Goal: Task Accomplishment & Management: Complete application form

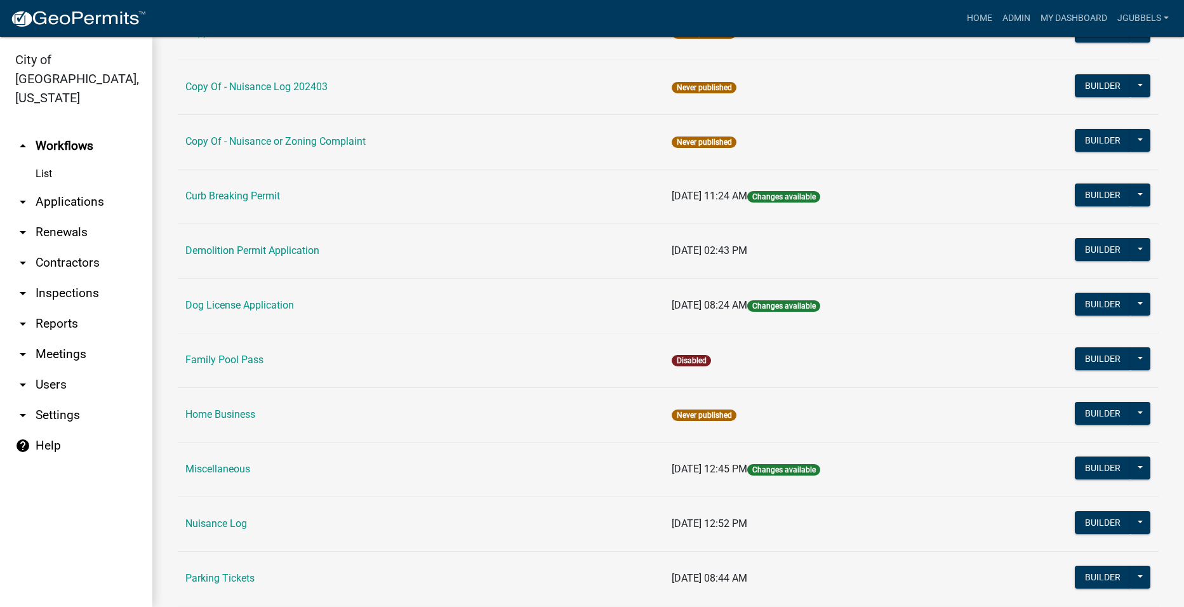
scroll to position [381, 0]
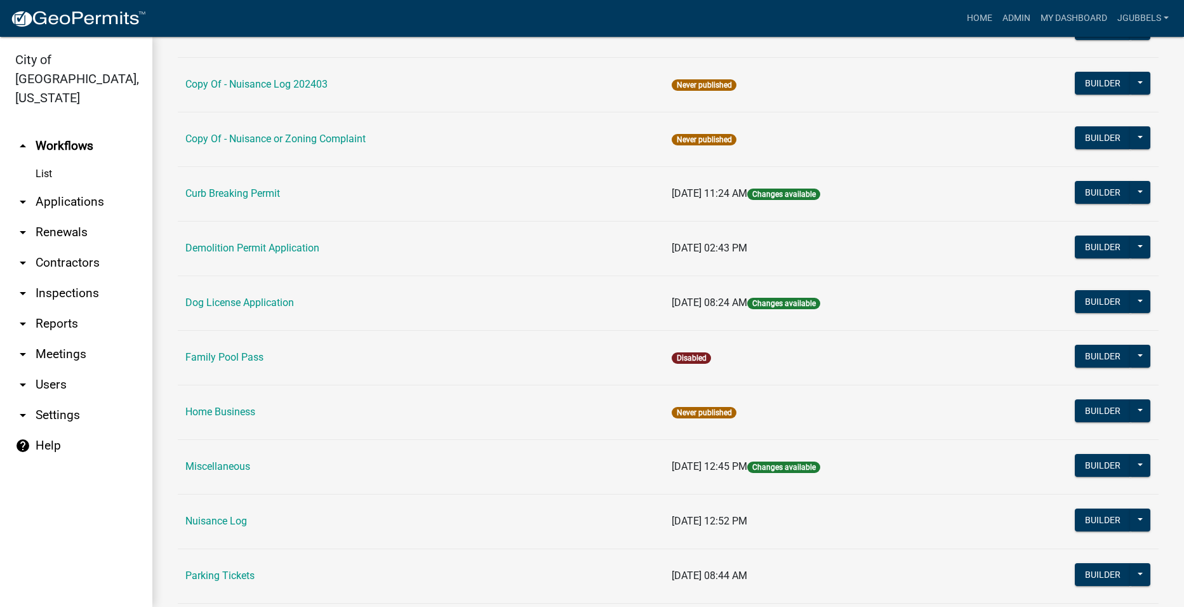
click at [237, 520] on link "Nuisance Log" at bounding box center [216, 521] width 62 height 12
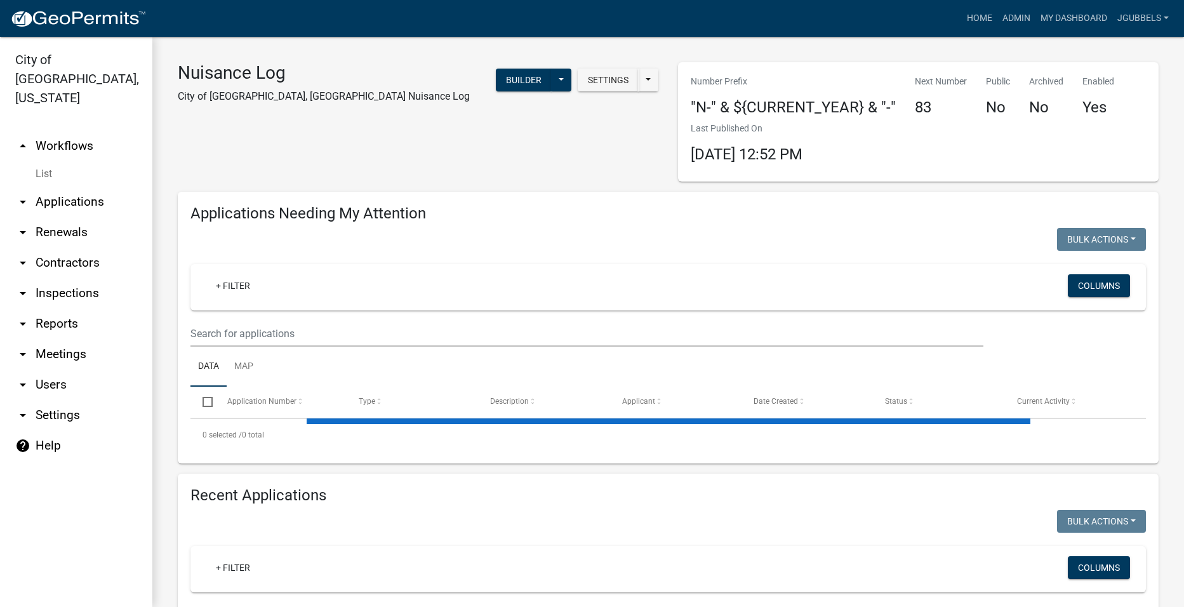
select select "2: 50"
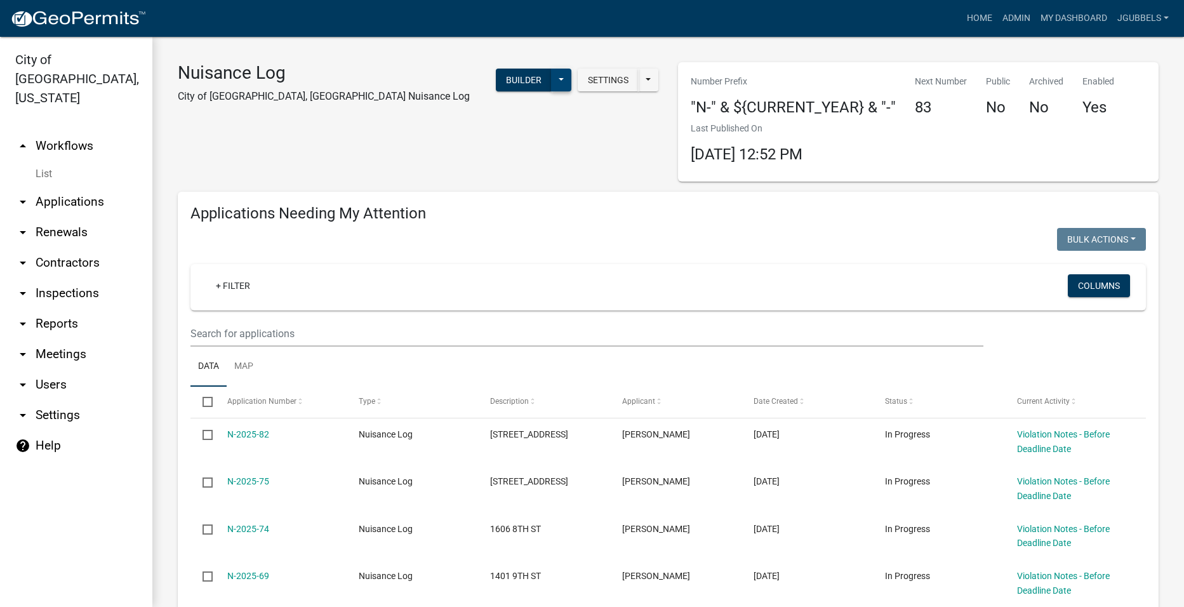
click at [564, 85] on button at bounding box center [561, 80] width 20 height 23
click at [629, 156] on div "Nuisance Log City of [GEOGRAPHIC_DATA], [GEOGRAPHIC_DATA] Nuisance Log Settings…" at bounding box center [418, 121] width 500 height 119
click at [414, 333] on input "text" at bounding box center [587, 334] width 793 height 26
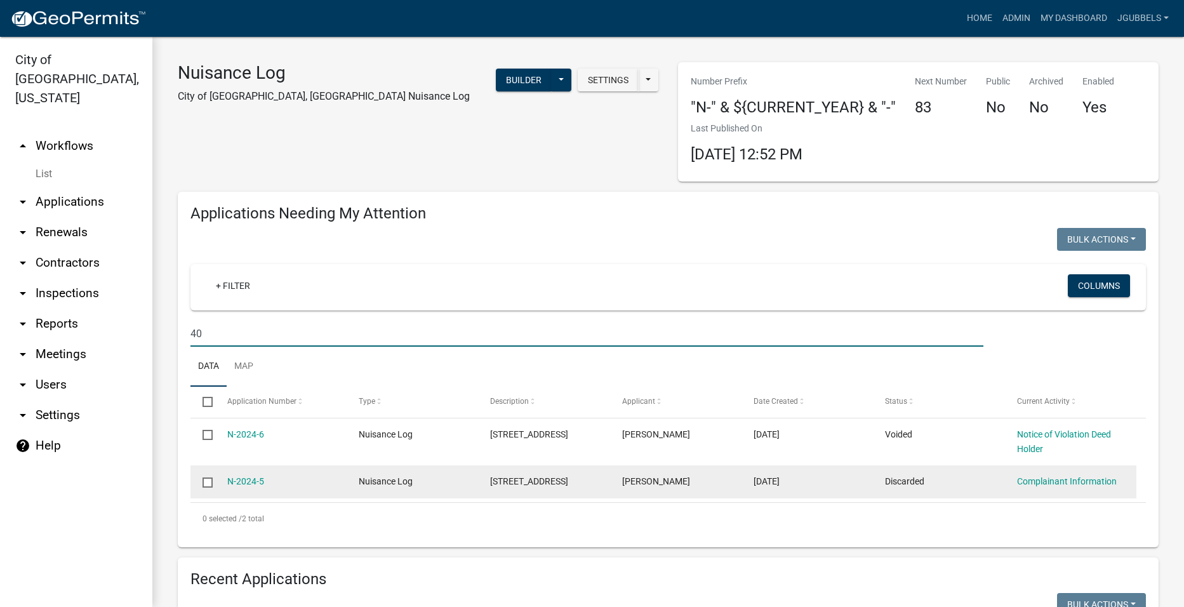
type input "4"
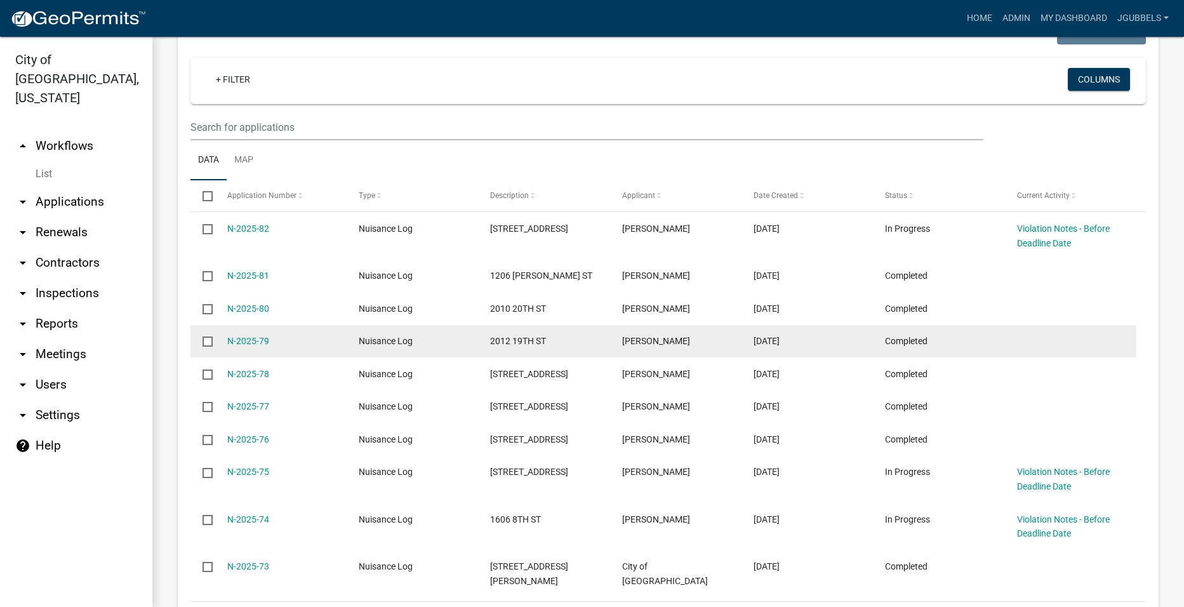
select select "2: 50"
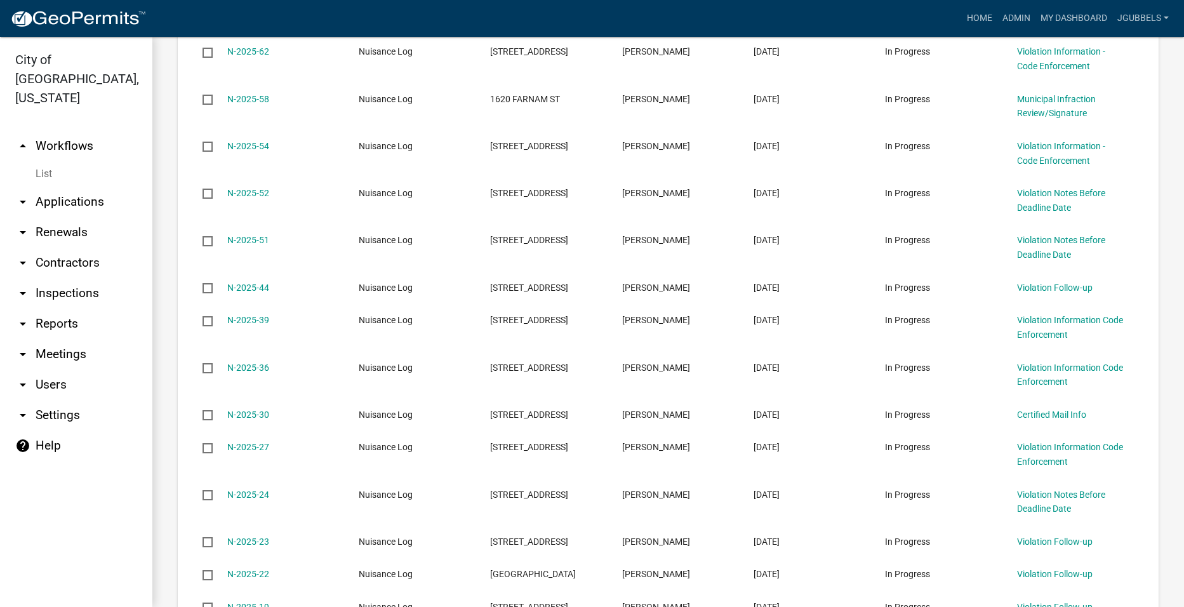
scroll to position [1384, 0]
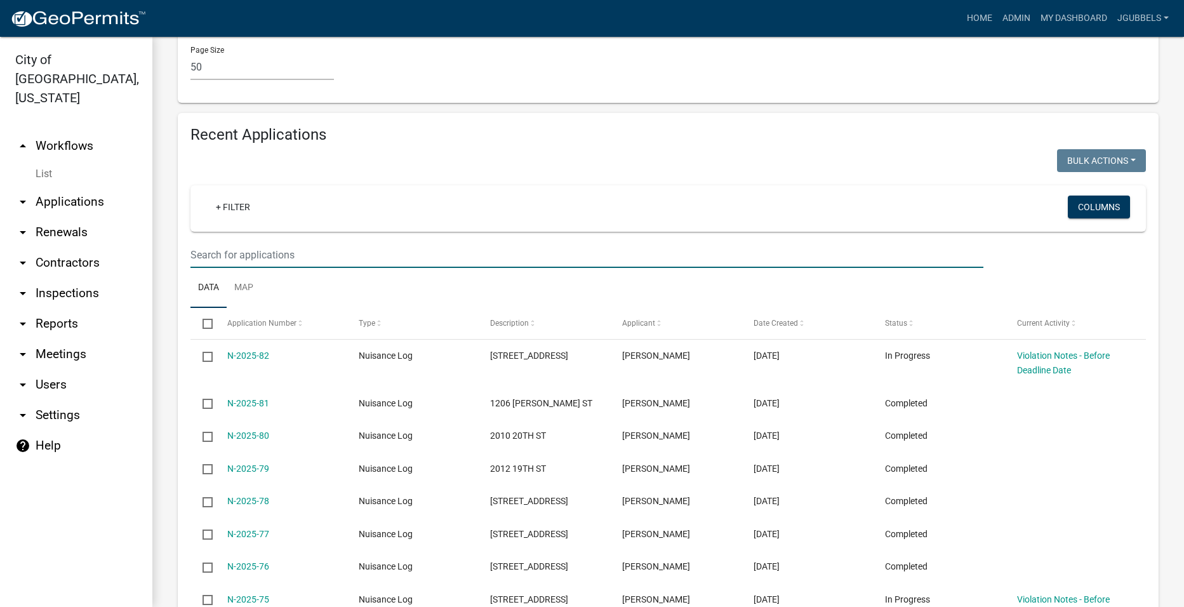
click at [442, 260] on input "text" at bounding box center [587, 255] width 793 height 26
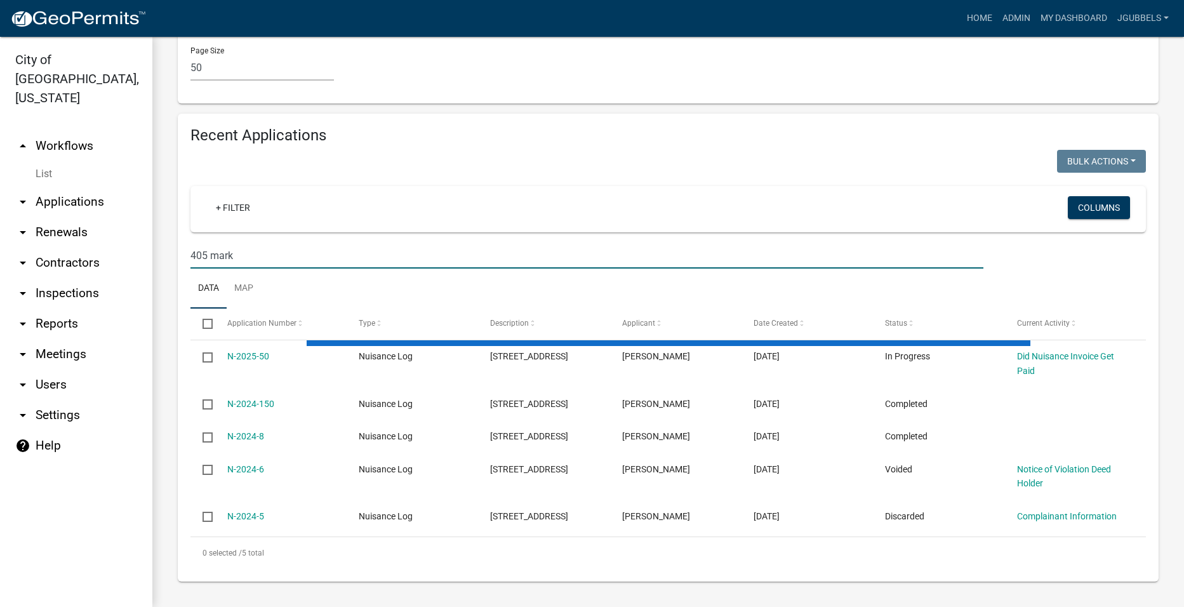
scroll to position [1350, 0]
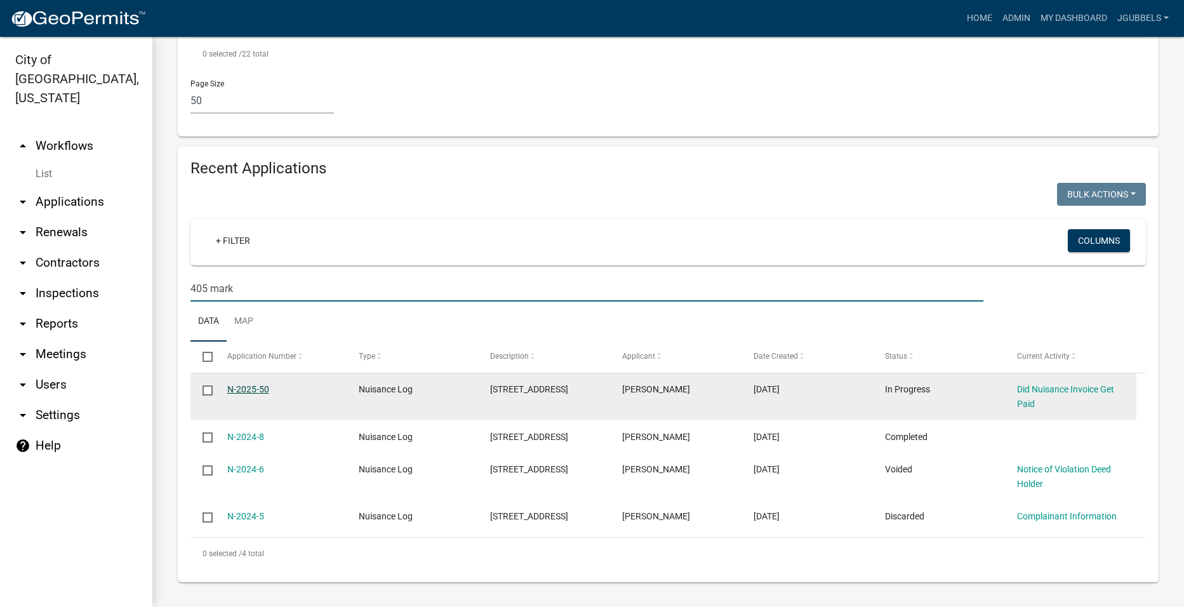
type input "405 mark"
click at [250, 385] on link "N-2025-50" at bounding box center [248, 389] width 42 height 10
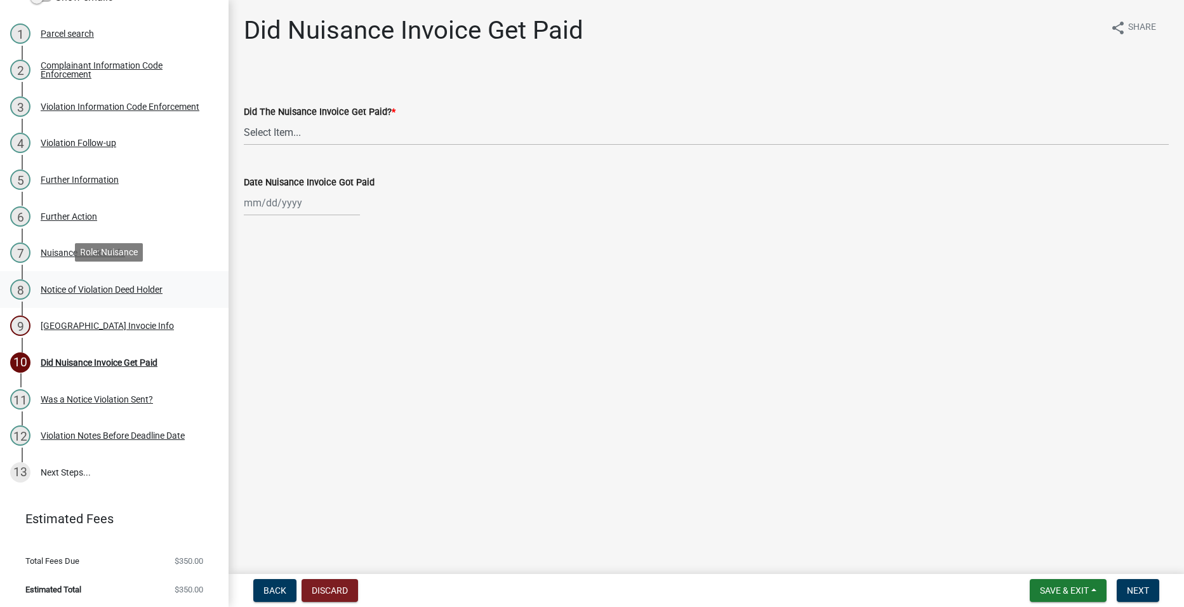
scroll to position [214, 0]
click at [368, 131] on select "Select Item... Yes No" at bounding box center [706, 132] width 925 height 26
click at [244, 119] on select "Select Item... Yes No" at bounding box center [706, 132] width 925 height 26
select select "bc4e8e5a-3d12-4aca-a3ac-e667fe8a307e"
click at [1136, 587] on span "Next" at bounding box center [1138, 591] width 22 height 10
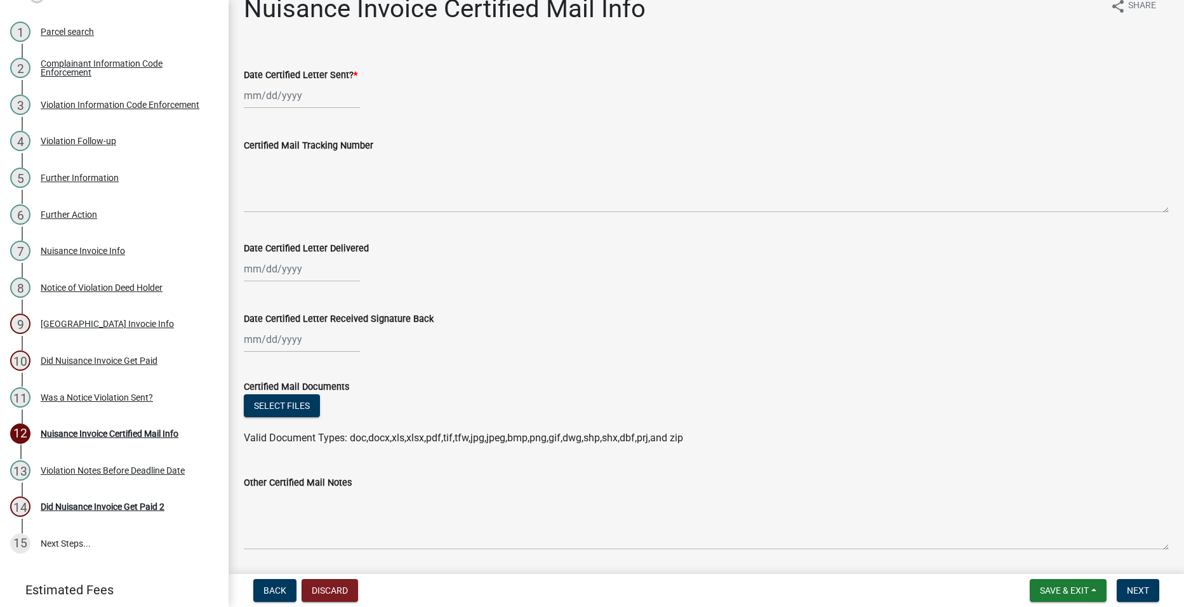
scroll to position [0, 0]
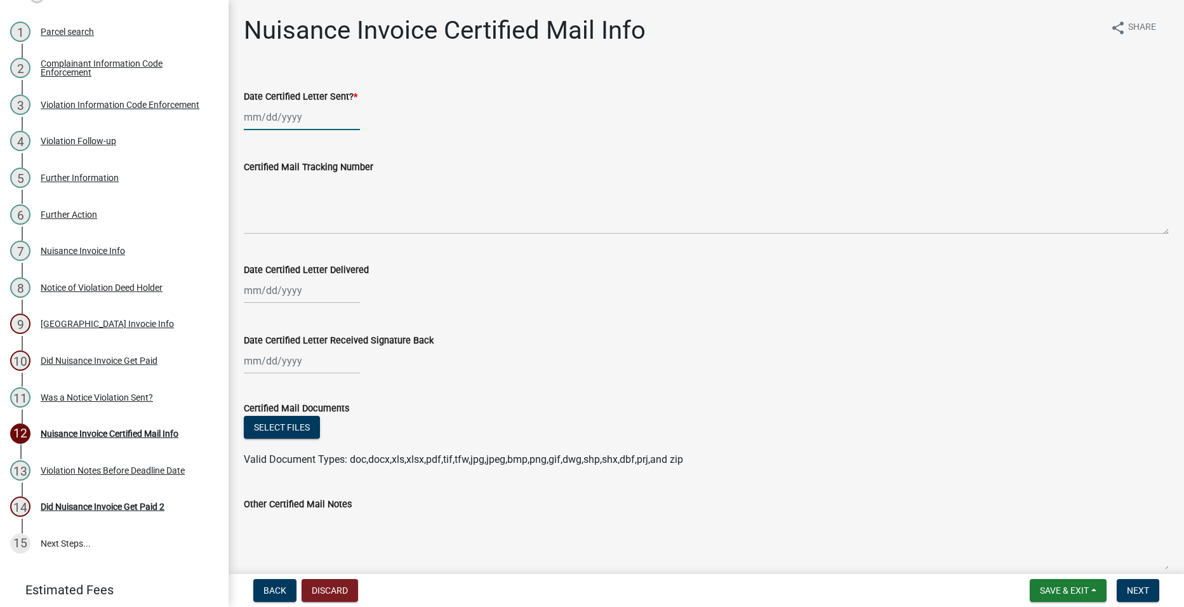
click at [305, 128] on div at bounding box center [302, 117] width 116 height 26
select select "9"
select select "2025"
click at [325, 184] on div "4" at bounding box center [317, 185] width 20 height 20
type input "[DATE]"
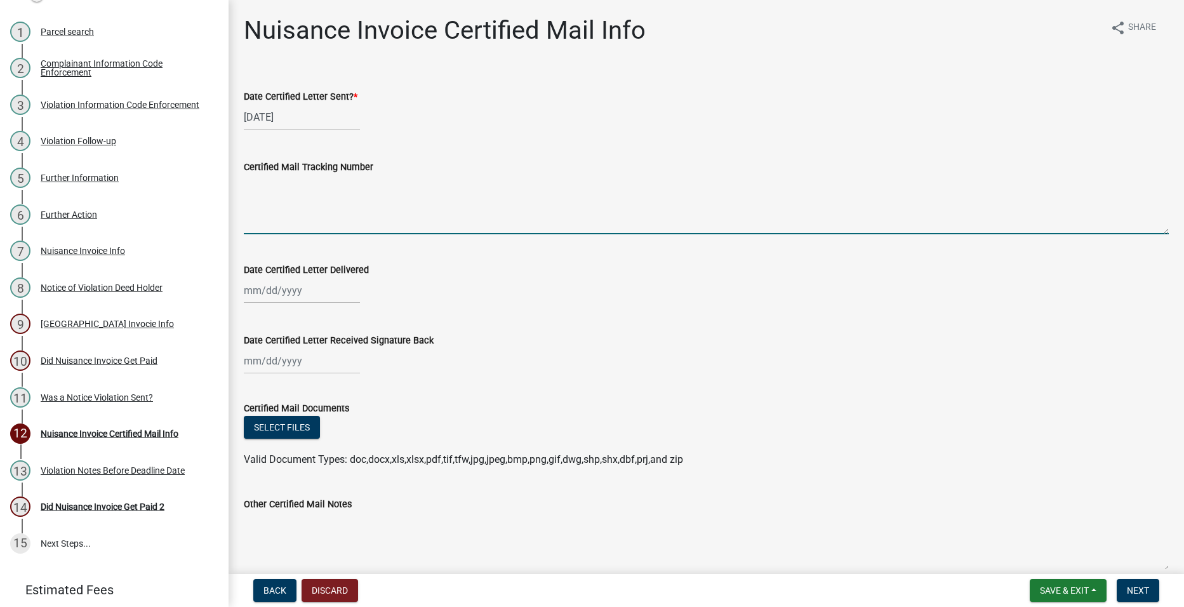
click at [328, 233] on textarea "Certified Mail Tracking Number" at bounding box center [706, 205] width 925 height 60
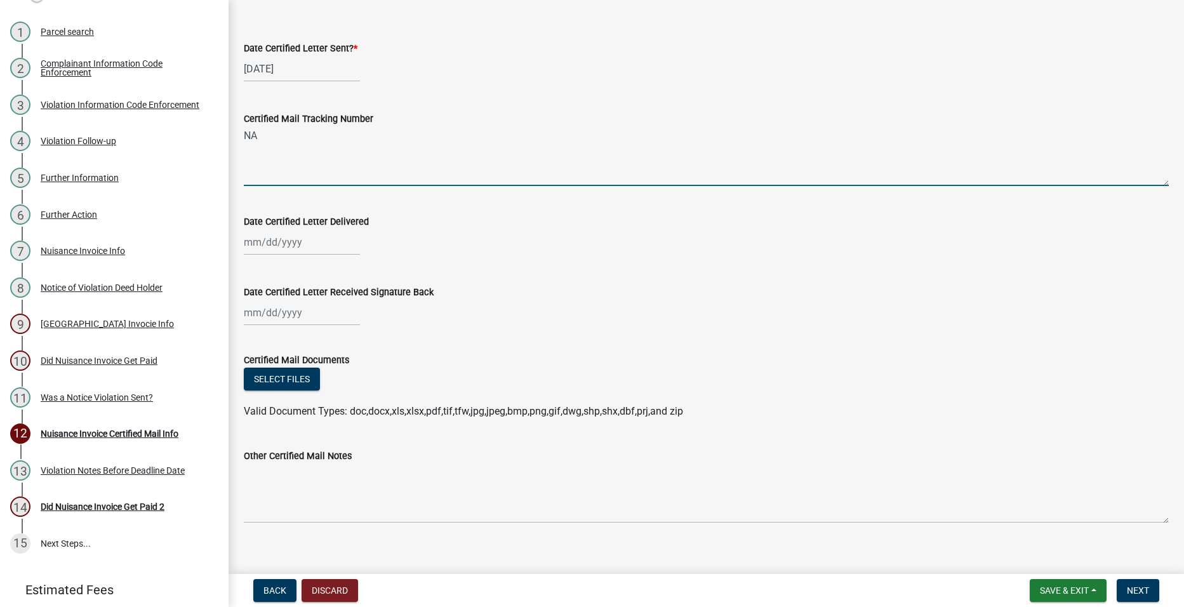
scroll to position [62, 0]
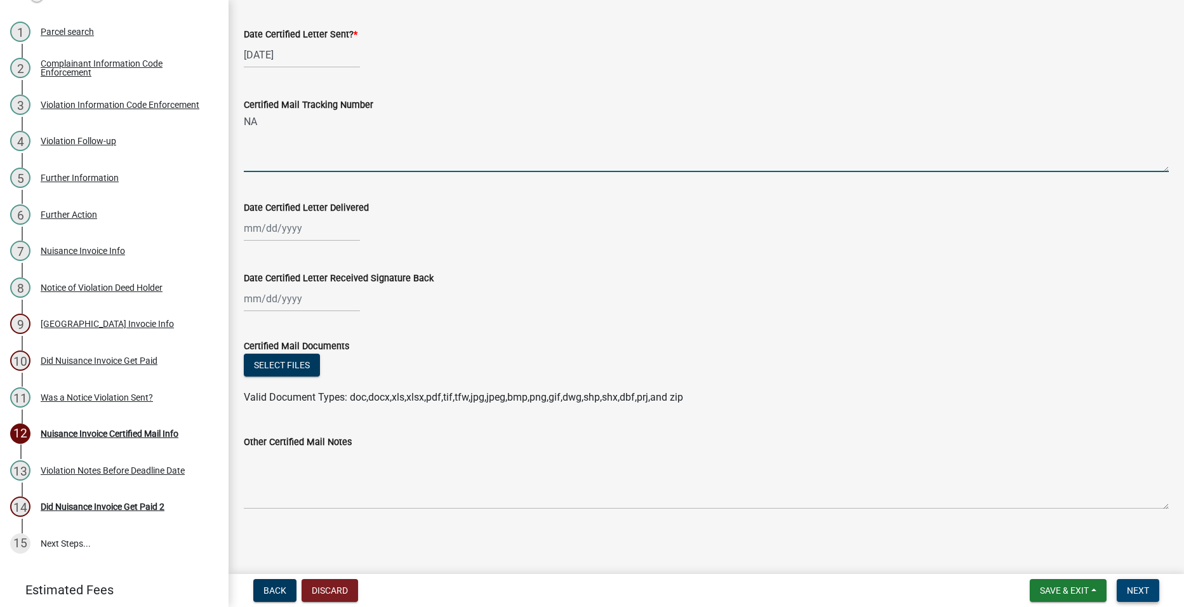
type textarea "NA"
click at [1141, 581] on button "Next" at bounding box center [1138, 590] width 43 height 23
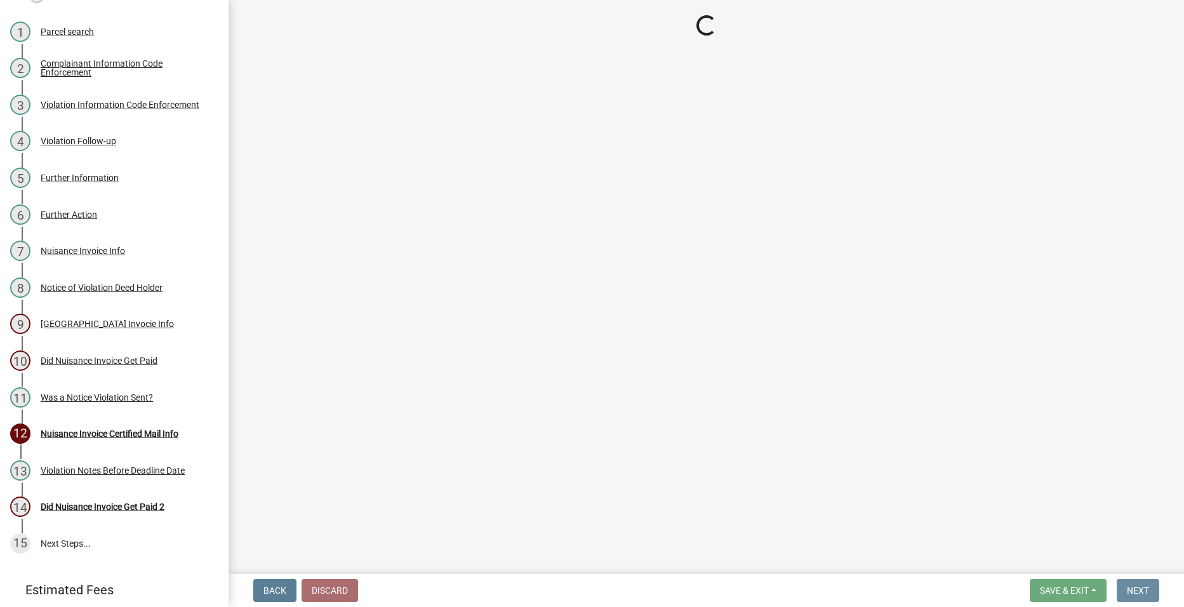
scroll to position [0, 0]
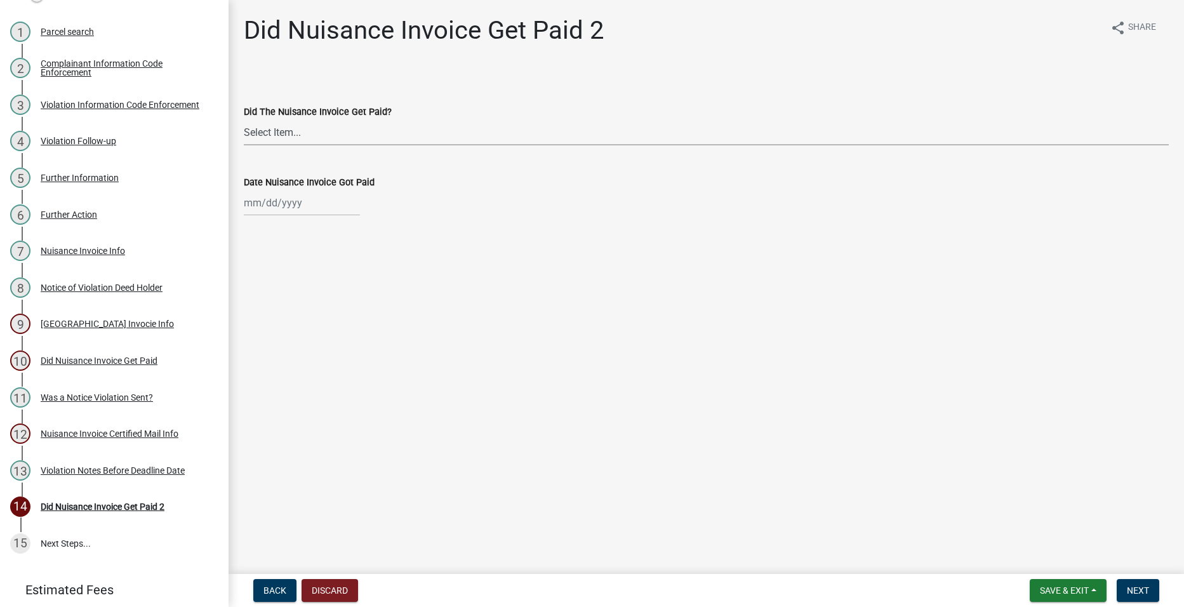
click at [401, 139] on select "Select Item... Yes No" at bounding box center [706, 132] width 925 height 26
click at [244, 119] on select "Select Item... Yes No" at bounding box center [706, 132] width 925 height 26
select select "bc4e8e5a-3d12-4aca-a3ac-e667fe8a307e"
click at [1150, 591] on span "Next" at bounding box center [1138, 591] width 22 height 10
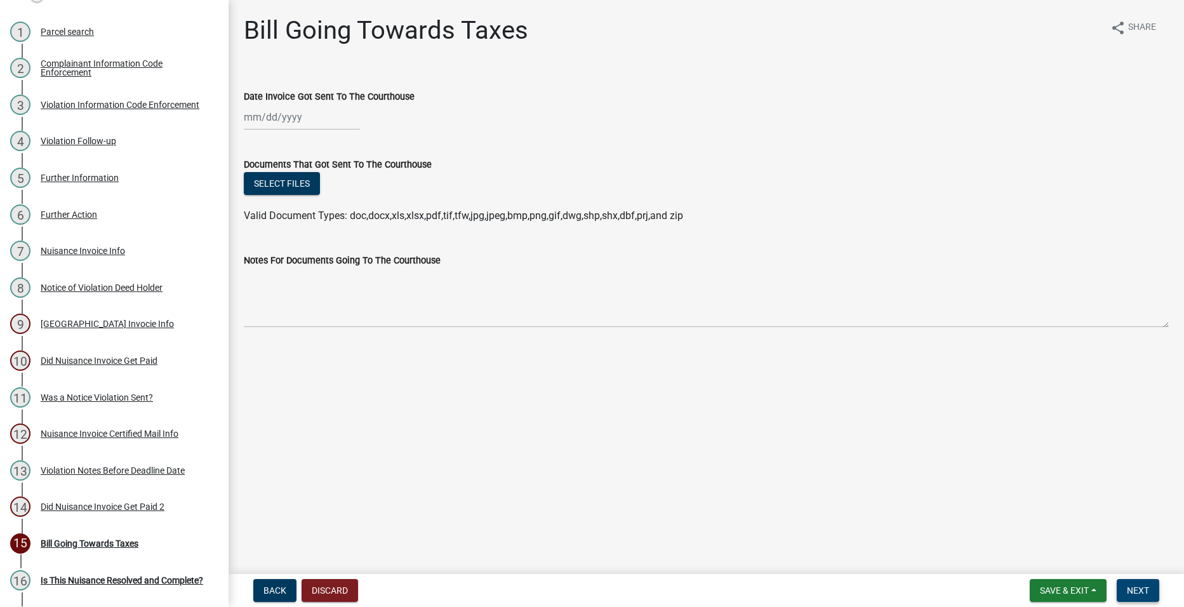
click at [1144, 591] on span "Next" at bounding box center [1138, 591] width 22 height 10
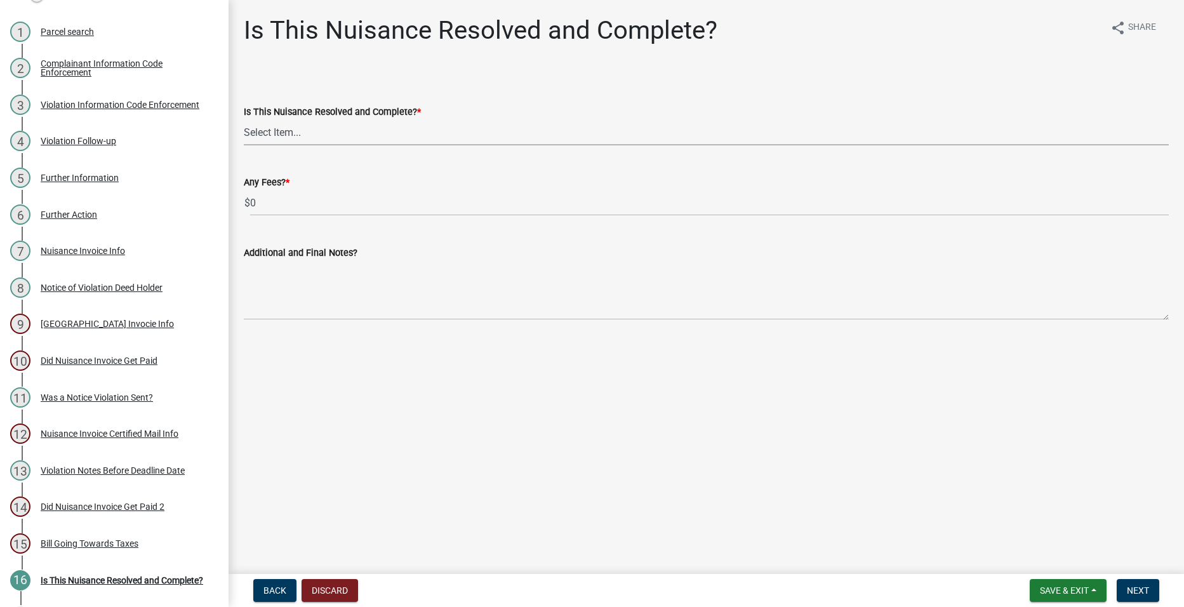
click at [379, 133] on select "Select Item... Yes No" at bounding box center [706, 132] width 925 height 26
click at [244, 119] on select "Select Item... Yes No" at bounding box center [706, 132] width 925 height 26
select select "d08e9267-1edd-4090-a3f1-87960a373b37"
drag, startPoint x: 1137, startPoint y: 584, endPoint x: 1113, endPoint y: 572, distance: 26.7
click at [1137, 584] on button "Next" at bounding box center [1138, 590] width 43 height 23
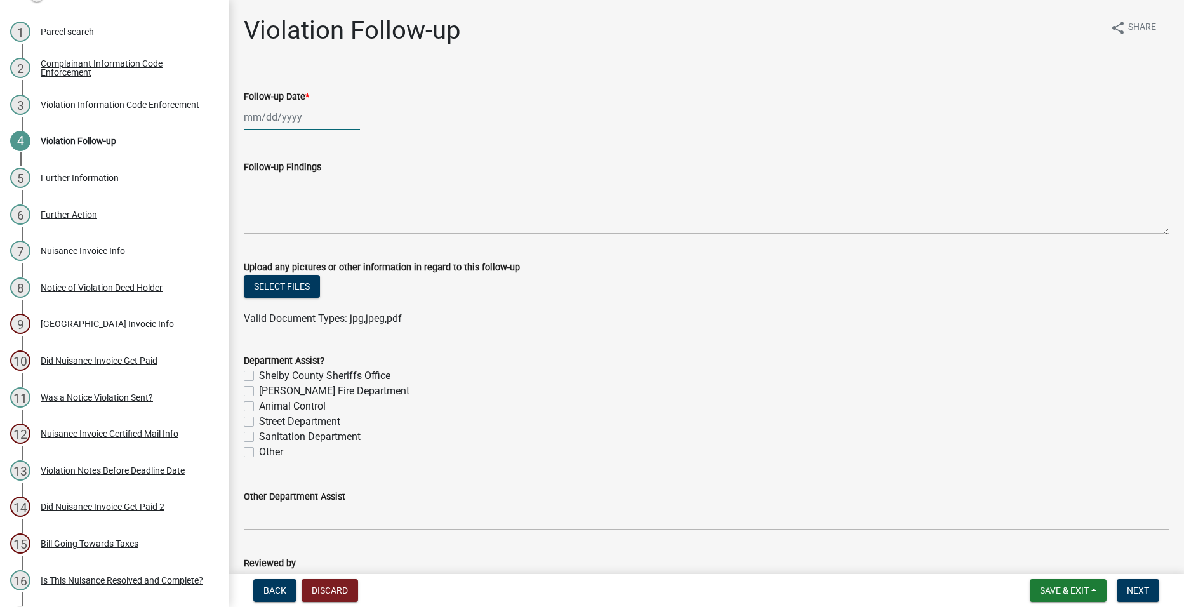
click at [304, 119] on div at bounding box center [302, 117] width 116 height 26
select select "9"
select select "2025"
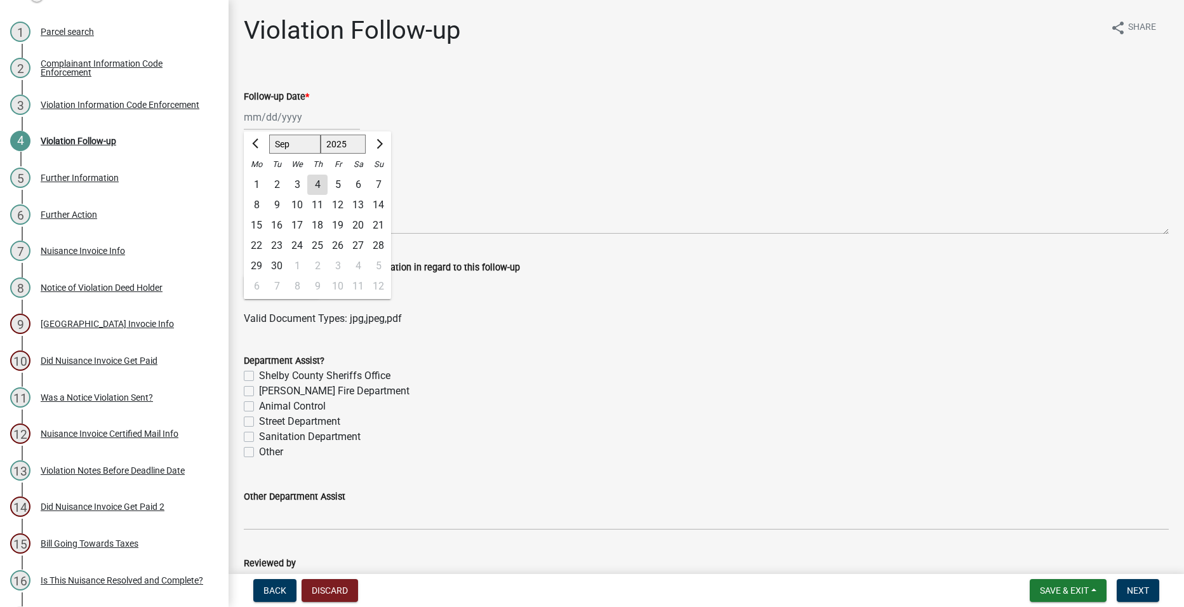
click at [298, 184] on div "3" at bounding box center [297, 185] width 20 height 20
type input "[DATE]"
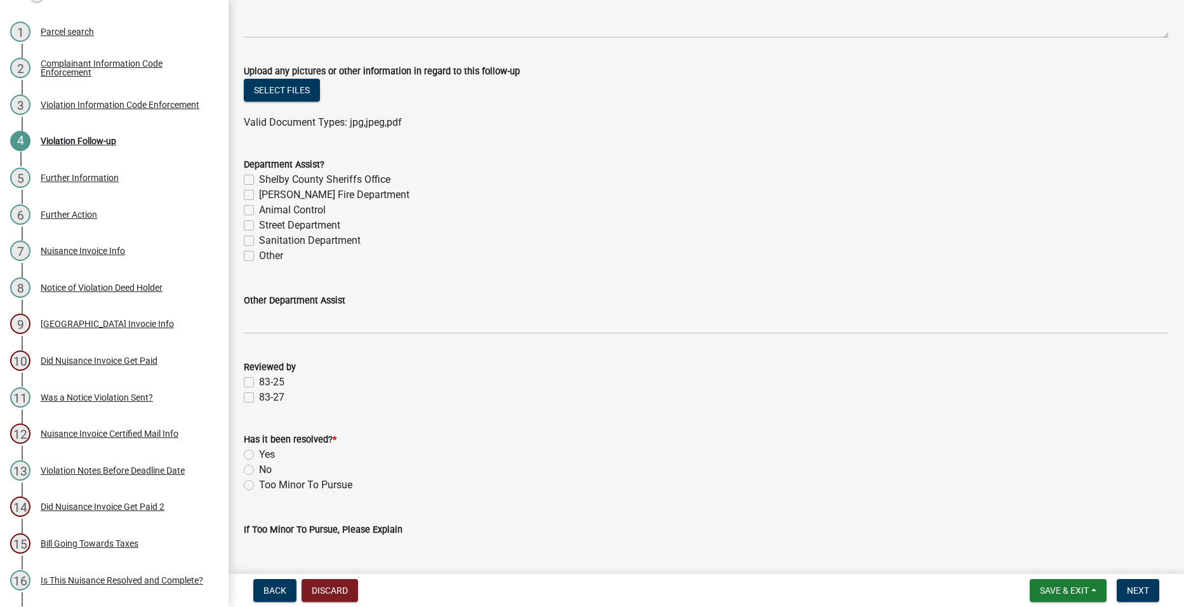
scroll to position [284, 0]
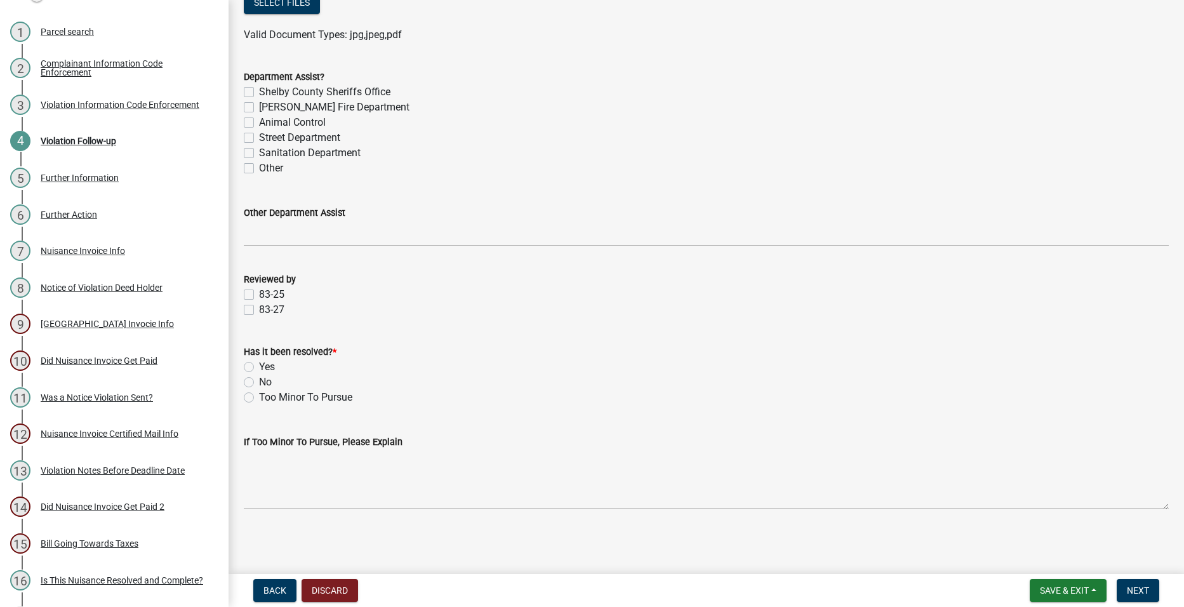
click at [268, 290] on label "83-25" at bounding box center [271, 294] width 25 height 15
click at [267, 290] on input "83-25" at bounding box center [263, 291] width 8 height 8
checkbox input "true"
checkbox input "false"
click at [263, 383] on label "No" at bounding box center [265, 382] width 13 height 15
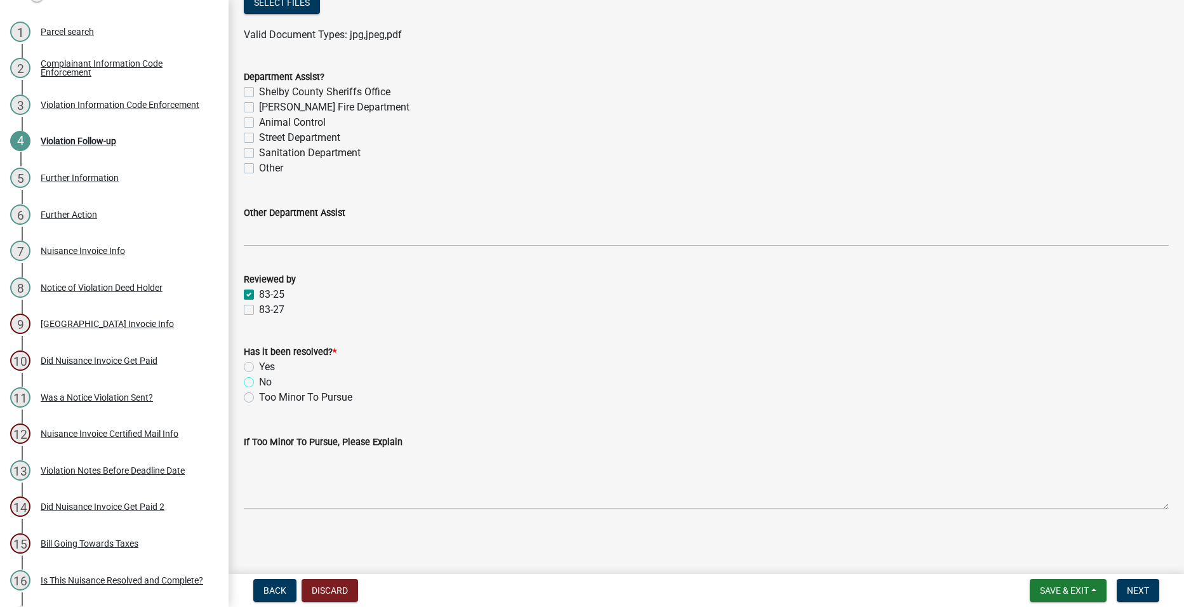
click at [263, 383] on input "No" at bounding box center [263, 379] width 8 height 8
radio input "true"
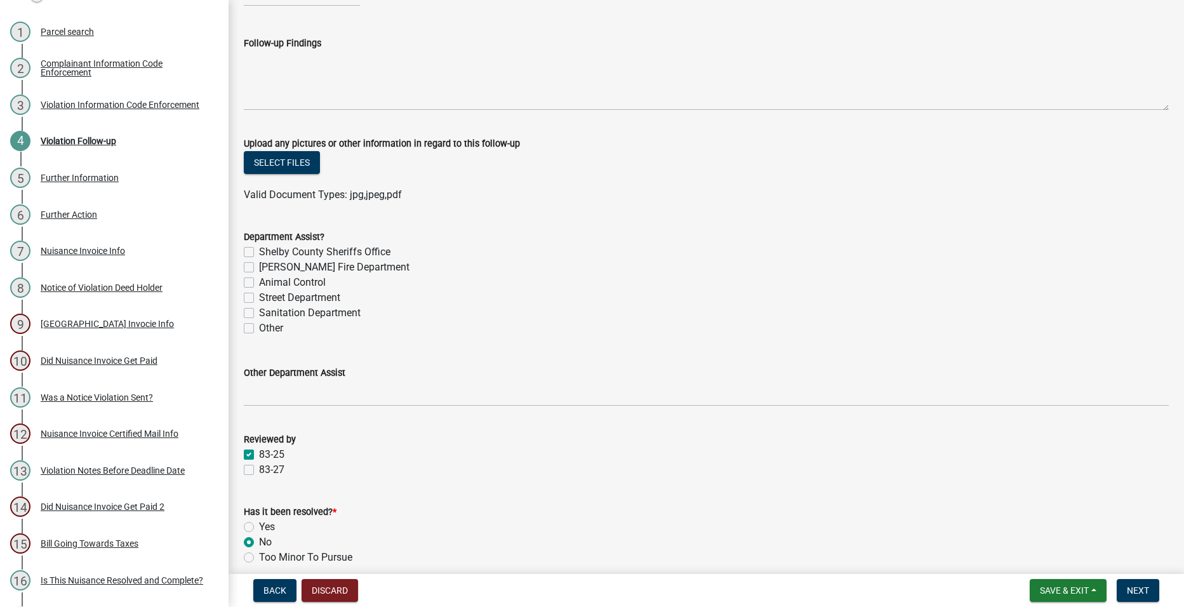
scroll to position [0, 0]
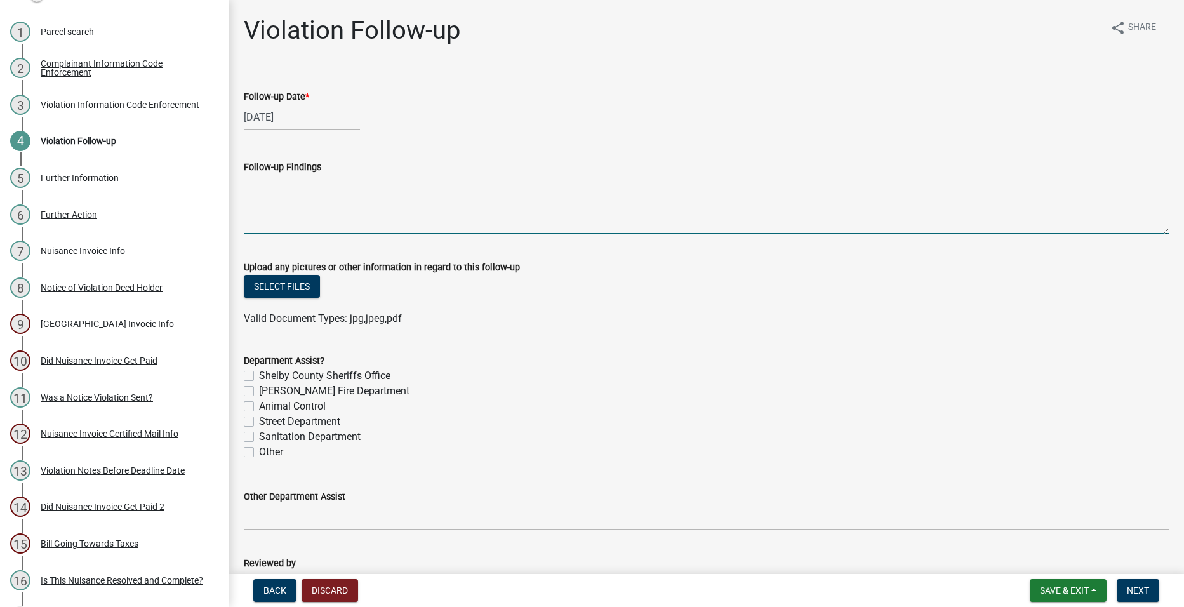
click at [437, 220] on textarea "Follow-up Findings" at bounding box center [706, 205] width 925 height 60
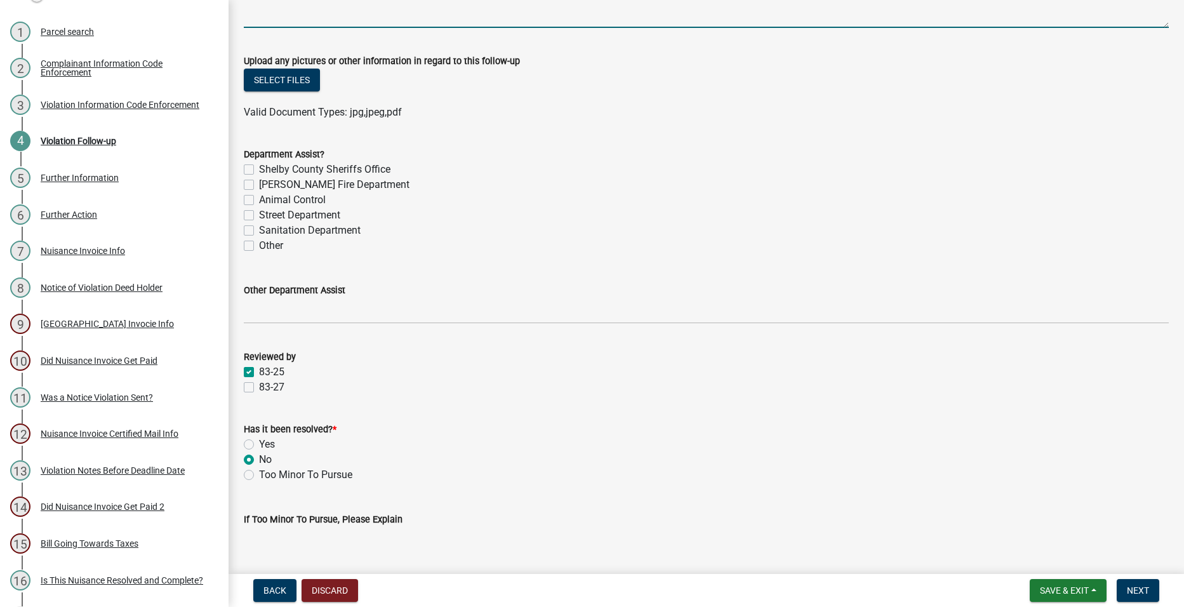
scroll to position [284, 0]
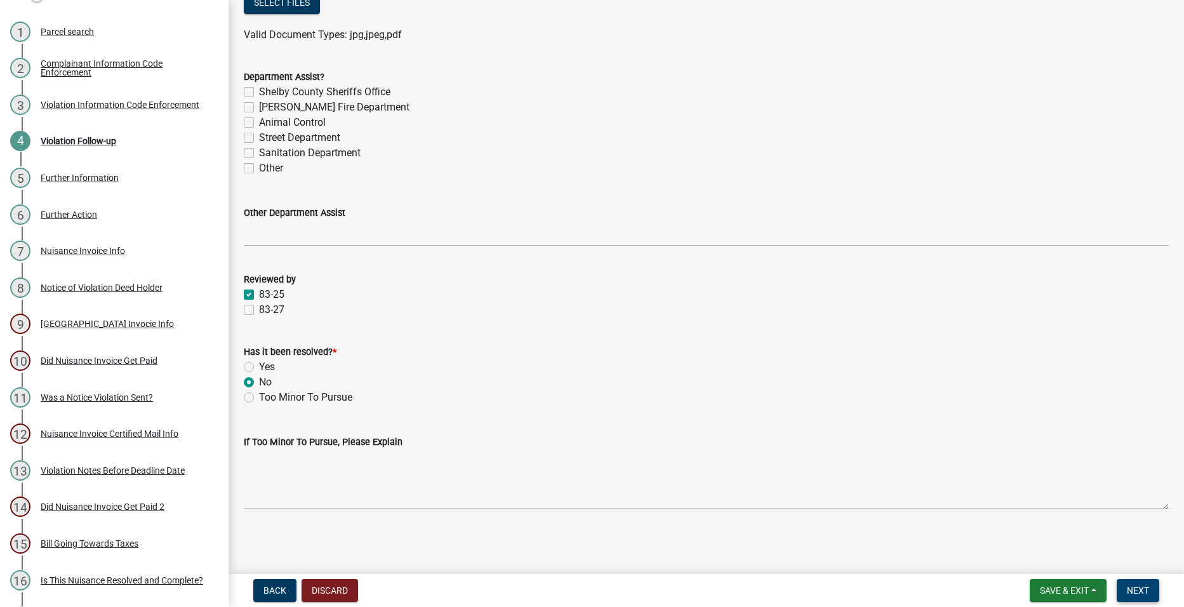
type textarea "[PERSON_NAME] mowed yard."
click at [1127, 595] on span "Next" at bounding box center [1138, 591] width 22 height 10
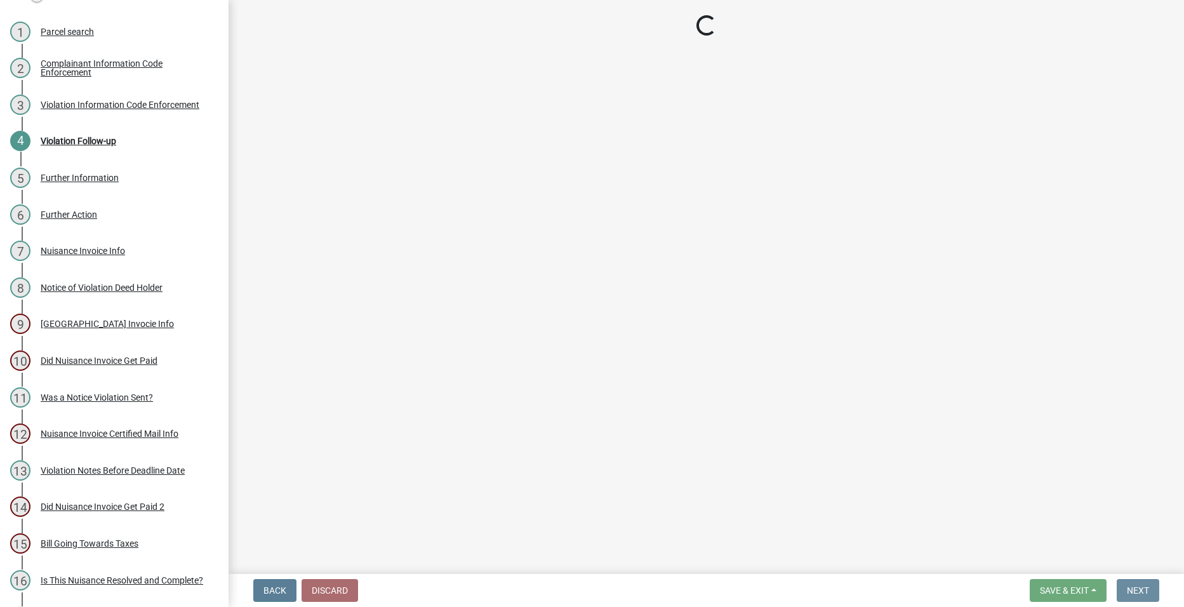
scroll to position [0, 0]
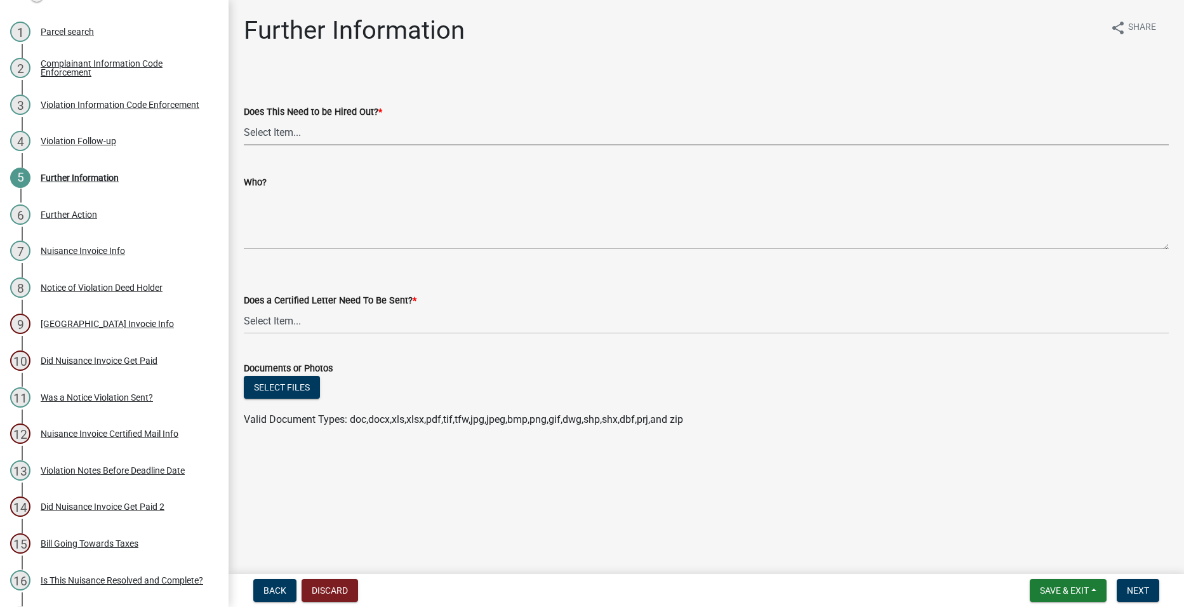
click at [455, 124] on select "Select Item... Yes No" at bounding box center [706, 132] width 925 height 26
click at [244, 119] on select "Select Item... Yes No" at bounding box center [706, 132] width 925 height 26
select select "d306cf44-944d-42c2-80d3-381c823ea66e"
click at [434, 320] on select "Select Item... Yes No" at bounding box center [706, 321] width 925 height 26
click at [244, 308] on select "Select Item... Yes No" at bounding box center [706, 321] width 925 height 26
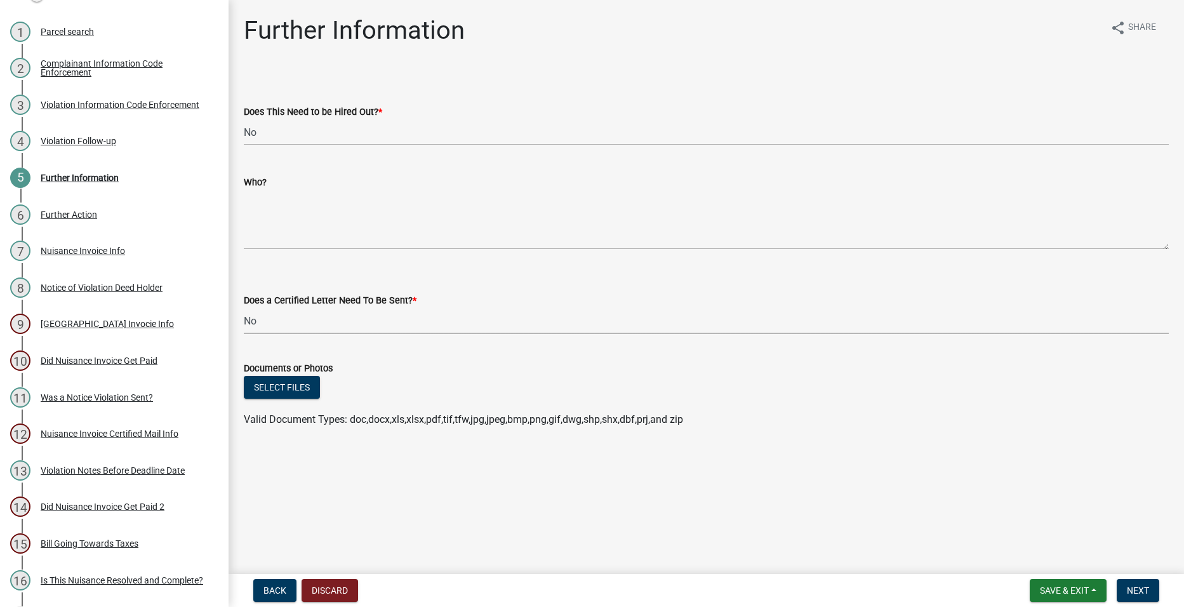
select select "2796ca02-268b-4eb7-839b-3543bc4440a9"
click at [1143, 587] on span "Next" at bounding box center [1138, 591] width 22 height 10
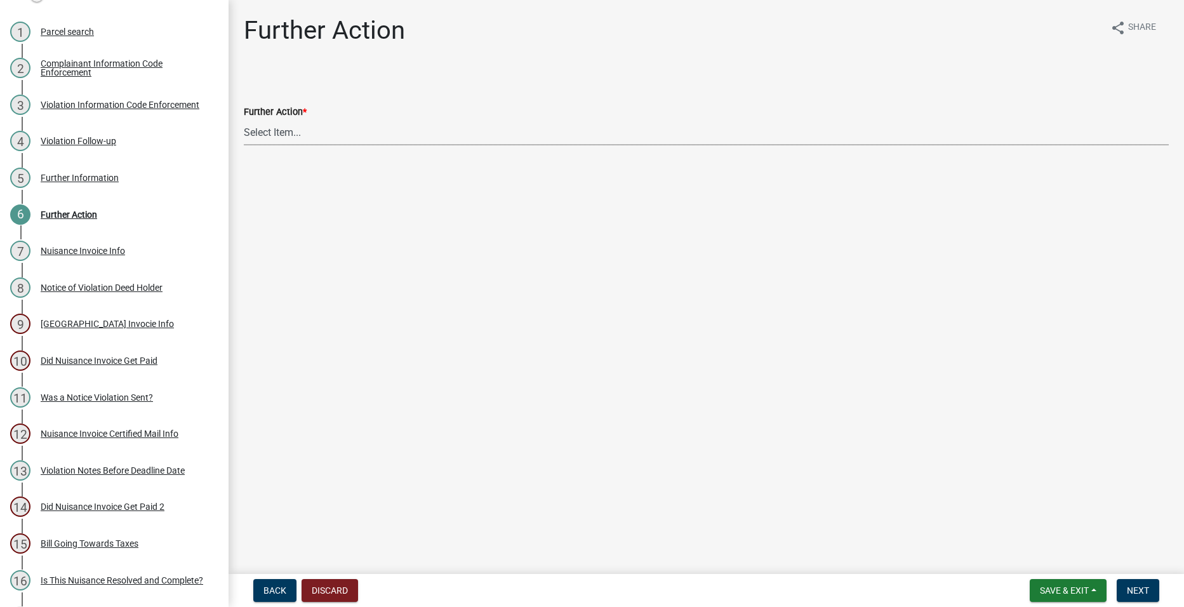
click at [379, 135] on select "Select Item... City Hall City Attorney" at bounding box center [706, 132] width 925 height 26
click at [244, 119] on select "Select Item... City Hall City Attorney" at bounding box center [706, 132] width 925 height 26
select select "66059680-b92a-4a1a-886c-25635768b99b"
drag, startPoint x: 1146, startPoint y: 596, endPoint x: 1141, endPoint y: 567, distance: 30.3
click at [1147, 596] on button "Next" at bounding box center [1138, 590] width 43 height 23
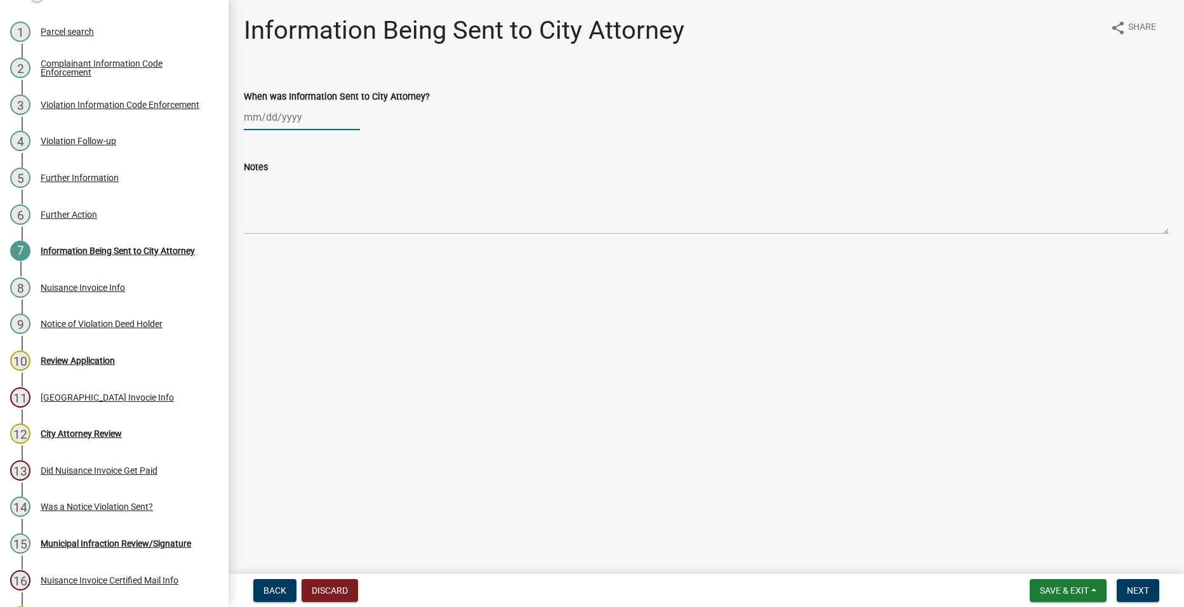
click at [332, 105] on div at bounding box center [302, 117] width 116 height 26
select select "9"
select select "2025"
click at [260, 142] on span "Previous month" at bounding box center [257, 144] width 10 height 10
select select "8"
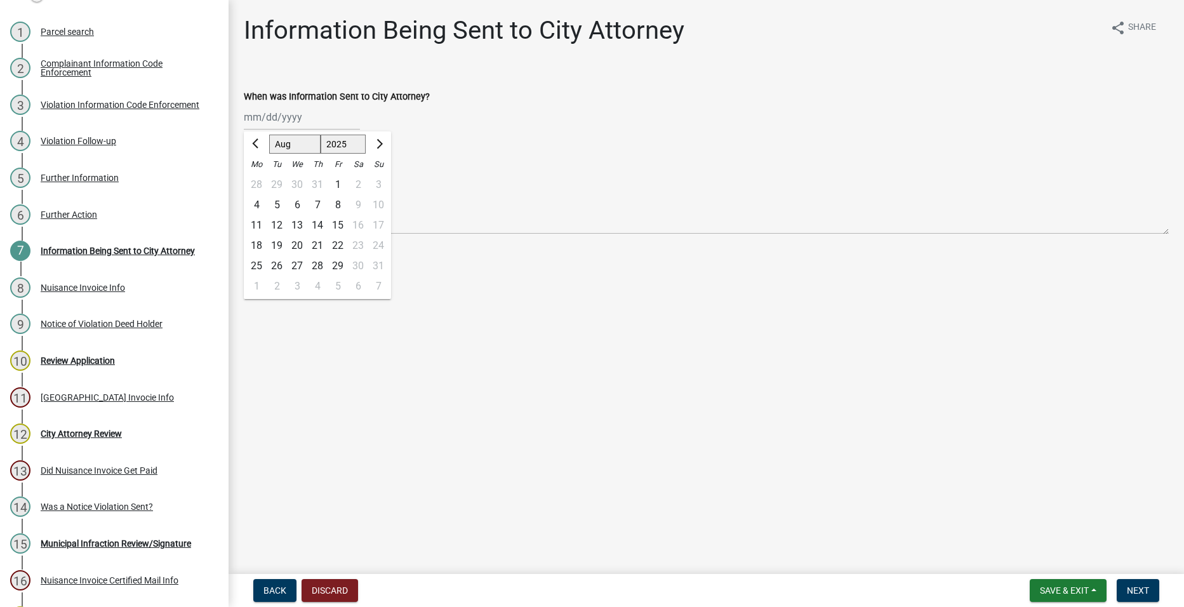
click at [262, 241] on div "18" at bounding box center [256, 246] width 20 height 20
type input "[DATE]"
click at [1141, 582] on button "Next" at bounding box center [1138, 590] width 43 height 23
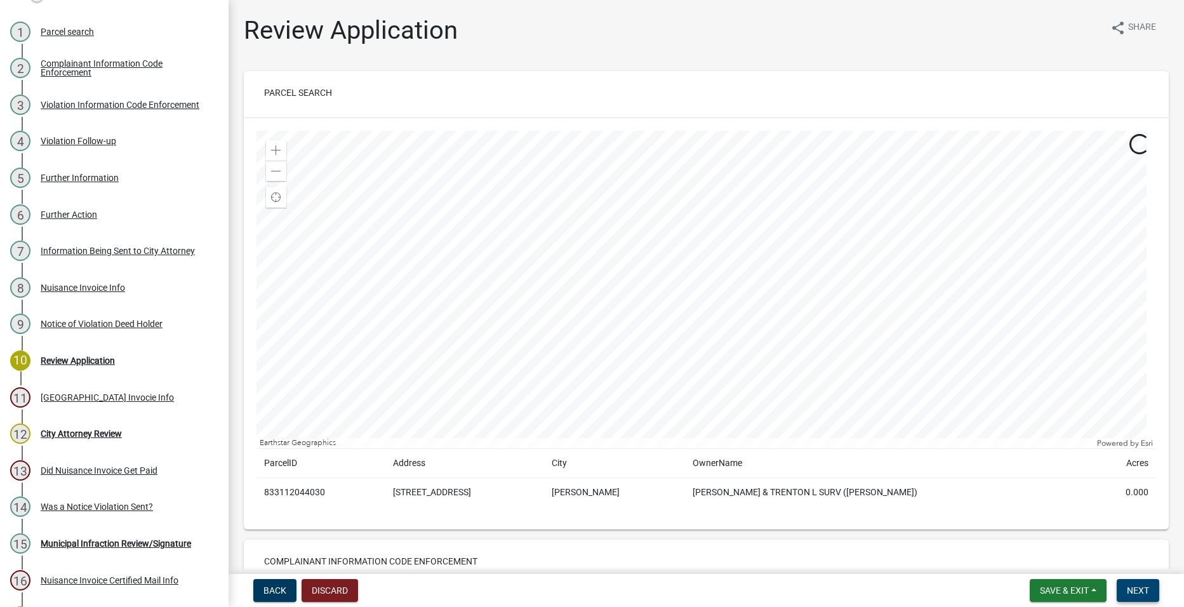
click at [1142, 583] on button "Next" at bounding box center [1138, 590] width 43 height 23
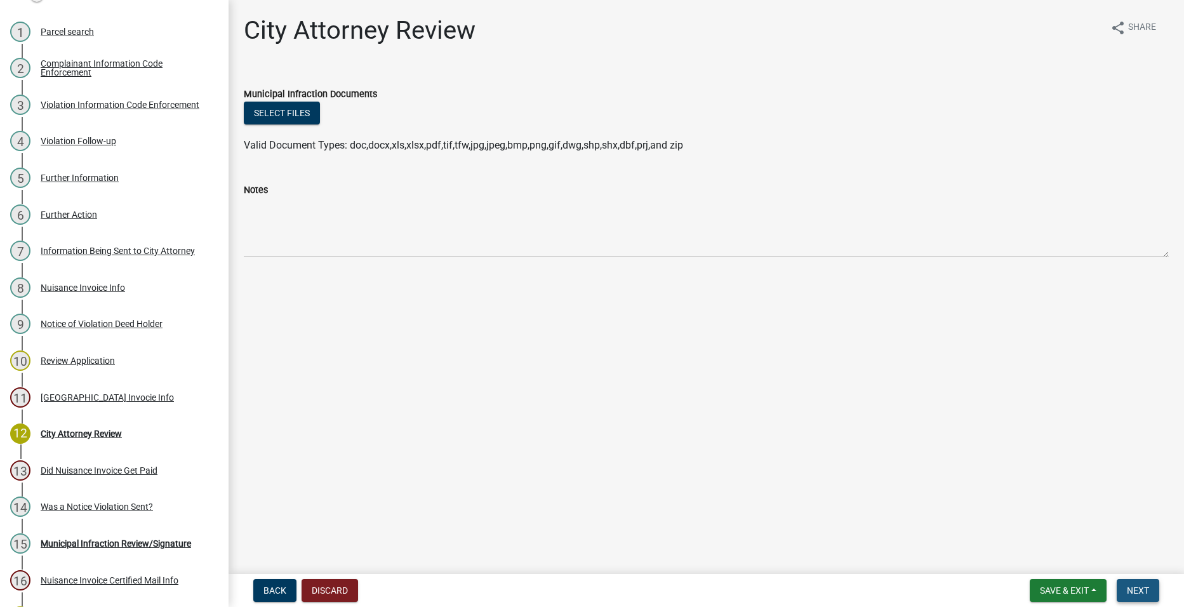
drag, startPoint x: 1148, startPoint y: 591, endPoint x: 1133, endPoint y: 580, distance: 18.7
click at [1140, 586] on span "Next" at bounding box center [1138, 591] width 22 height 10
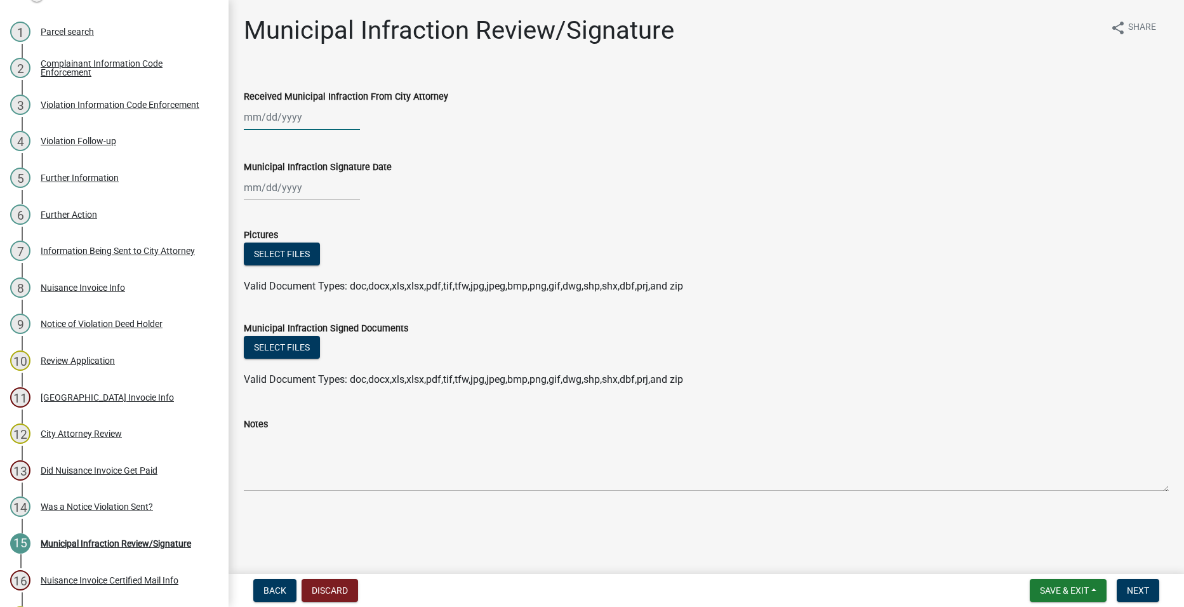
click at [282, 112] on div at bounding box center [302, 117] width 116 height 26
select select "9"
select select "2025"
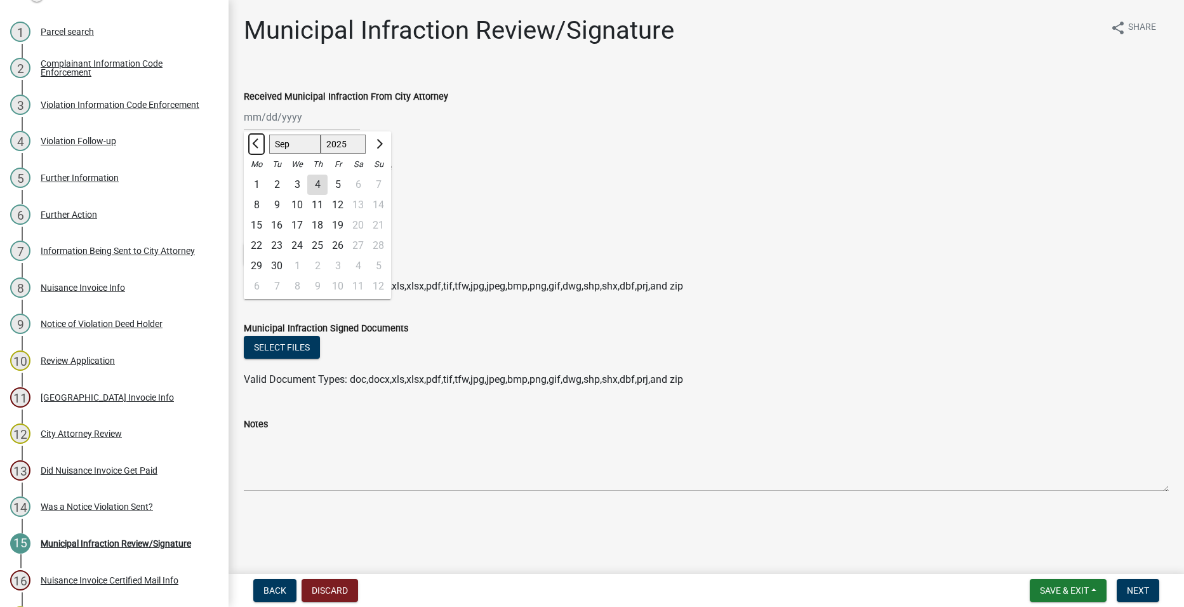
click at [263, 138] on button "Previous month" at bounding box center [256, 144] width 15 height 20
select select "8"
click at [257, 265] on div "25" at bounding box center [256, 266] width 20 height 20
type input "[DATE]"
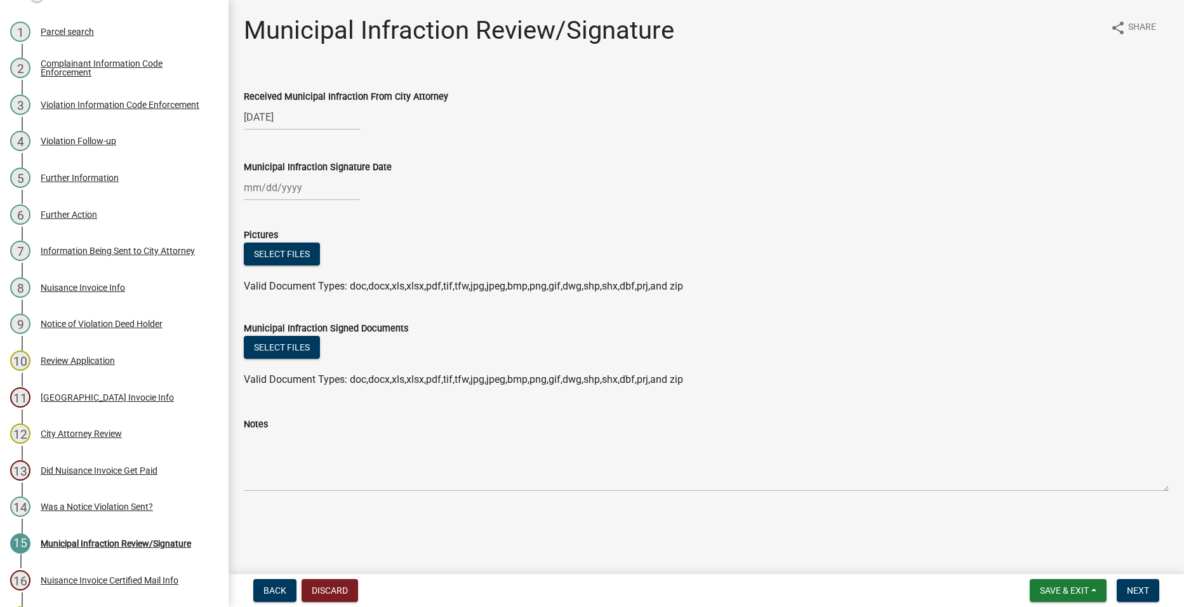
click at [342, 192] on div at bounding box center [302, 188] width 116 height 26
select select "9"
select select "2025"
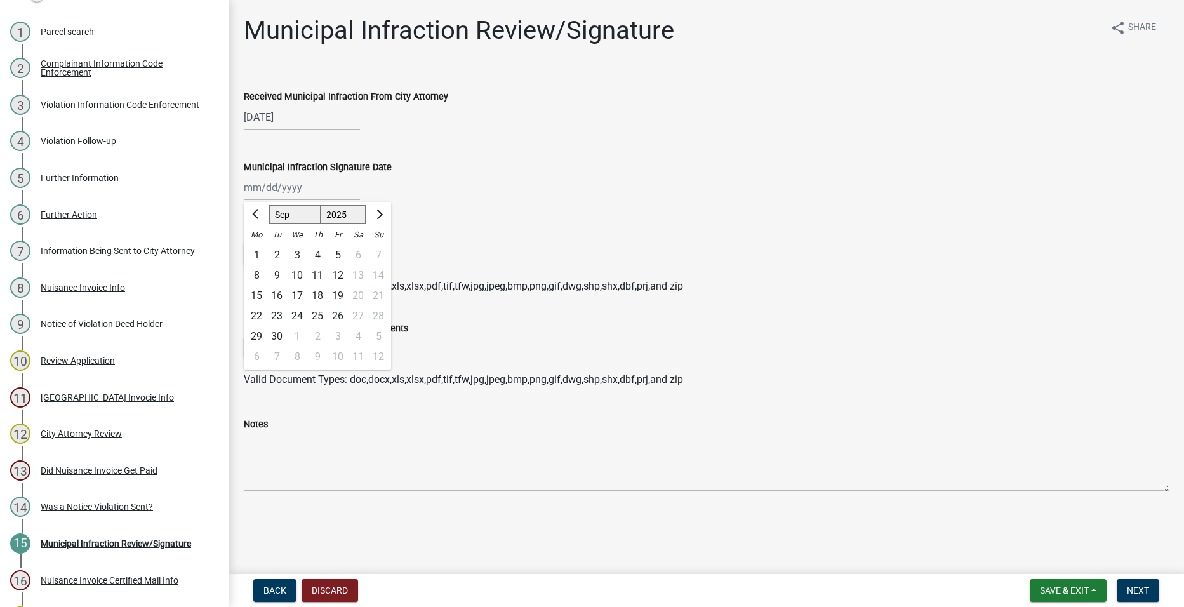
click at [276, 249] on div "2" at bounding box center [277, 255] width 20 height 20
type input "[DATE]"
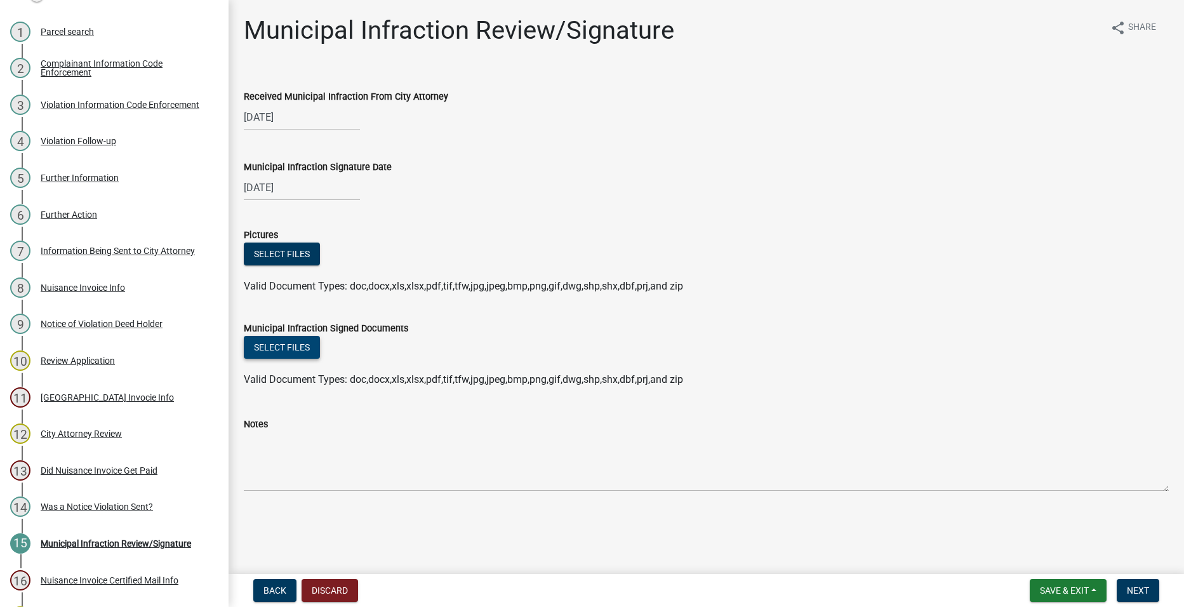
click at [291, 347] on button "Select files" at bounding box center [282, 347] width 76 height 23
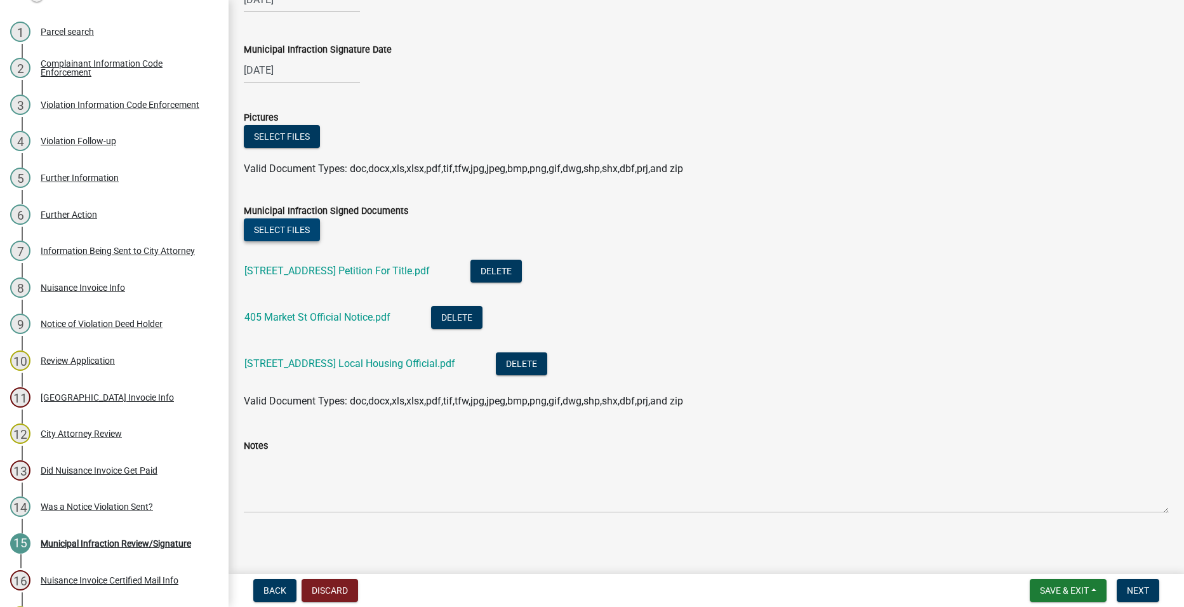
scroll to position [121, 0]
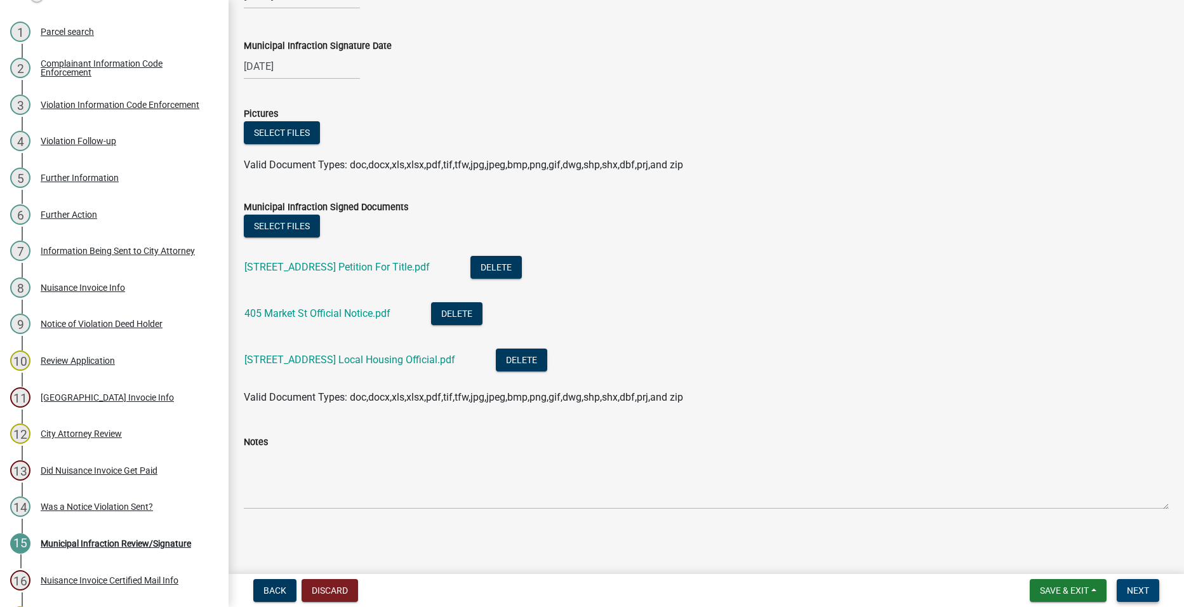
click at [1152, 591] on button "Next" at bounding box center [1138, 590] width 43 height 23
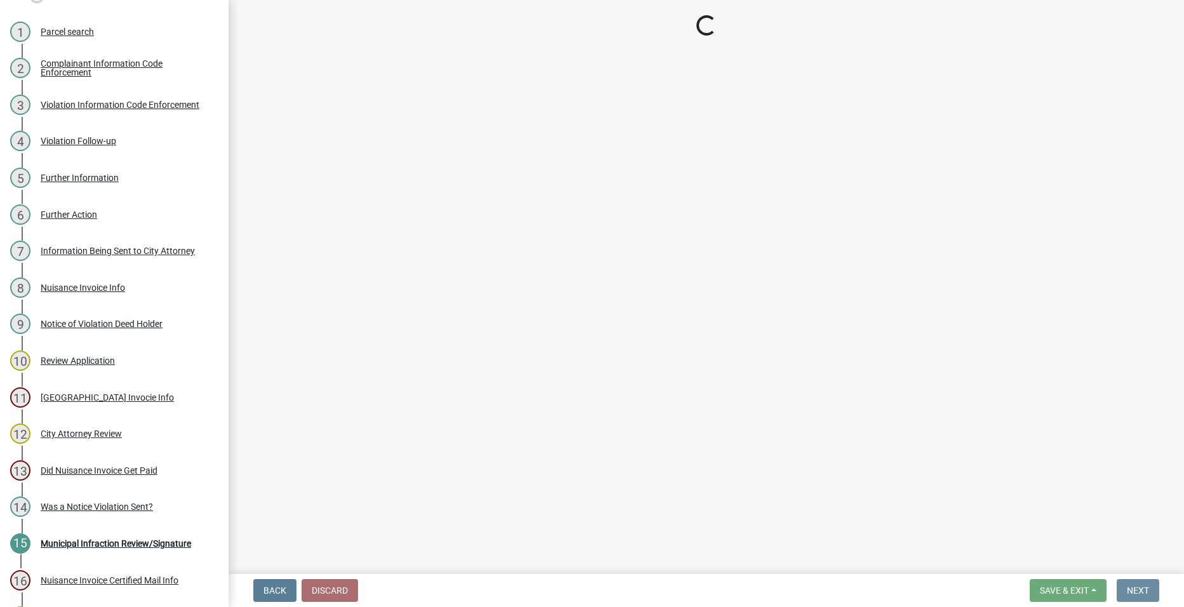
scroll to position [0, 0]
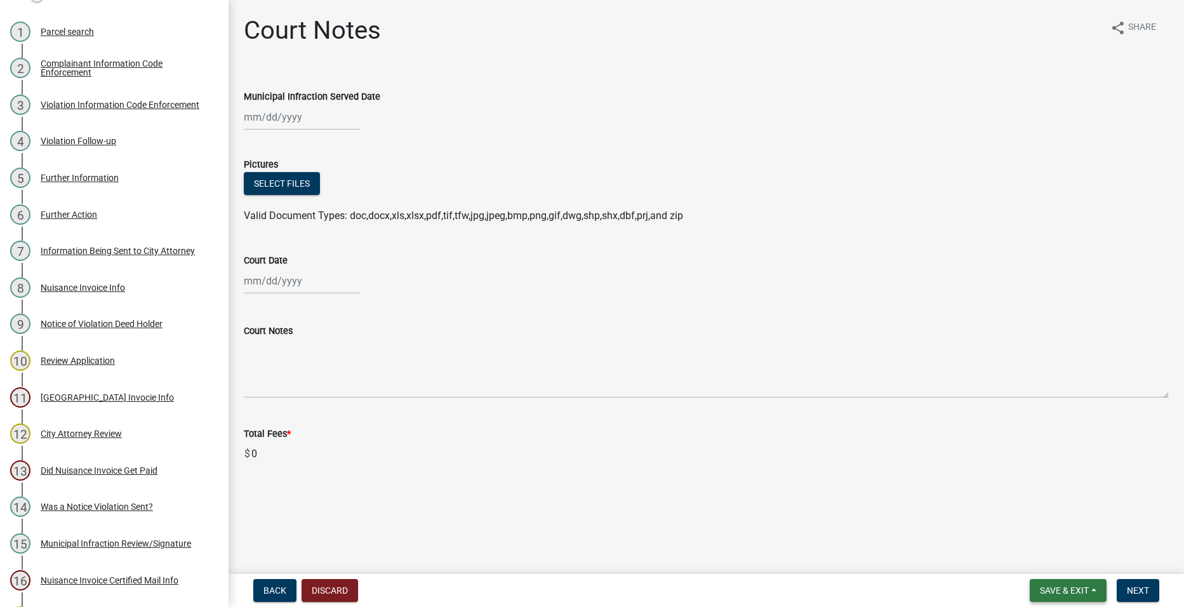
click at [1092, 593] on button "Save & Exit" at bounding box center [1068, 590] width 77 height 23
click at [1069, 551] on button "Save & Exit" at bounding box center [1056, 557] width 102 height 30
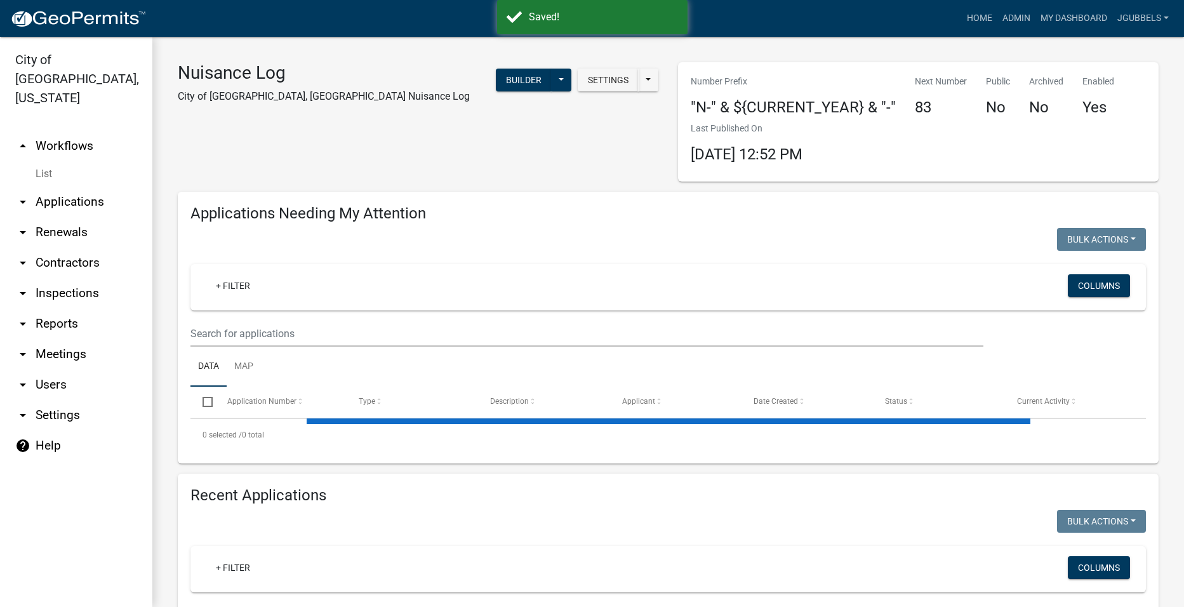
select select "2: 50"
